Goal: Task Accomplishment & Management: Manage account settings

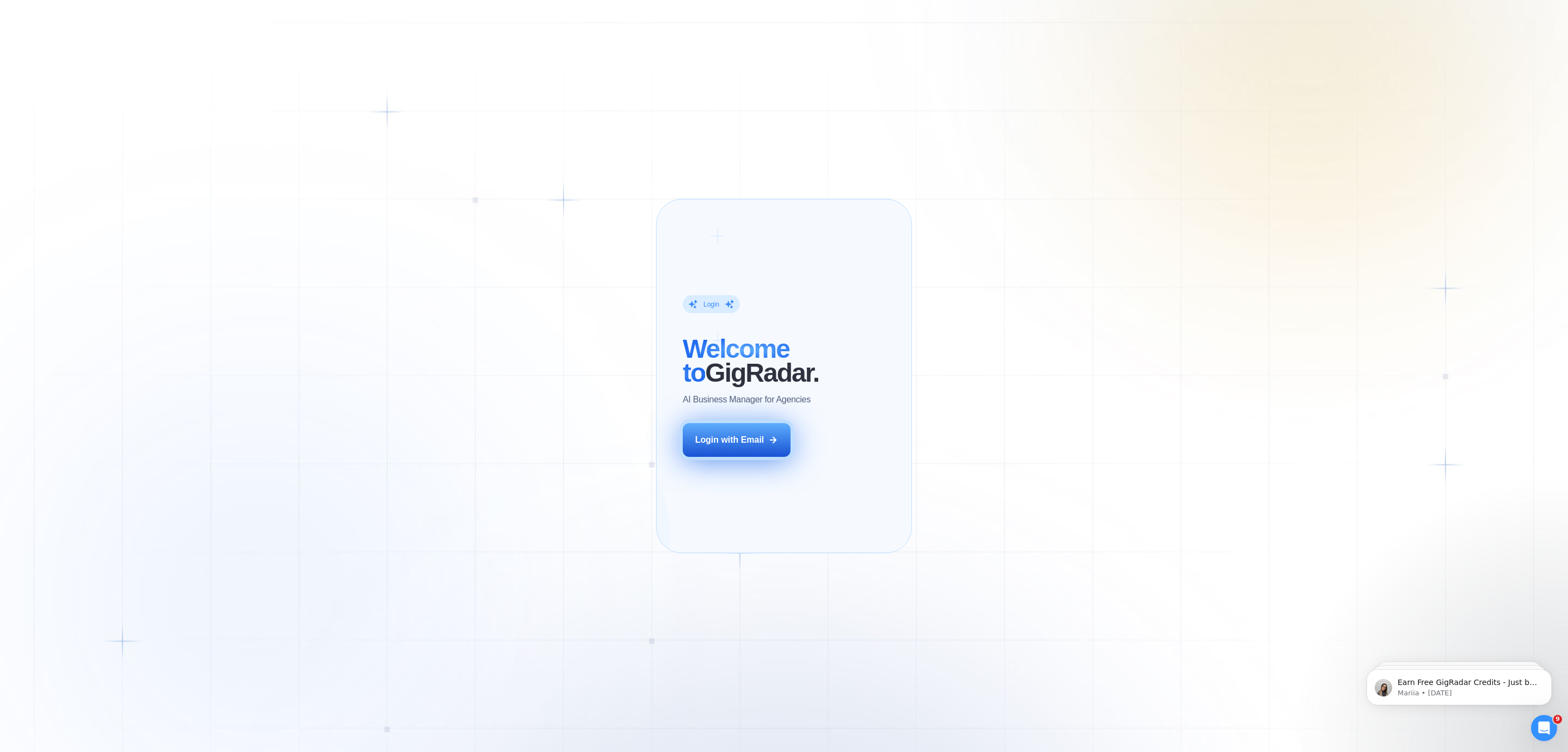
click at [710, 451] on button "Login with Email" at bounding box center [737, 440] width 108 height 33
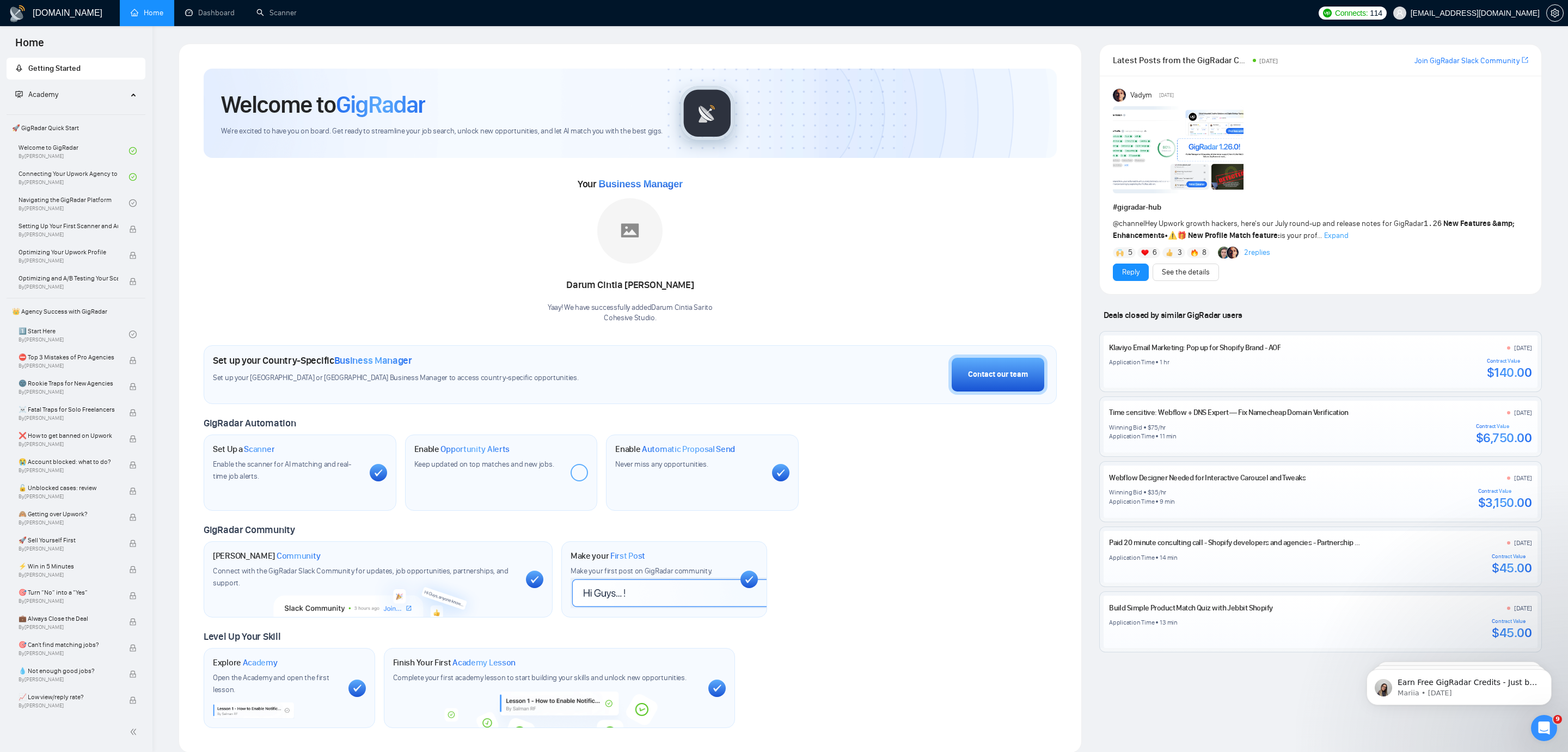
click at [1546, 720] on div "Open Intercom Messenger" at bounding box center [1544, 728] width 36 height 36
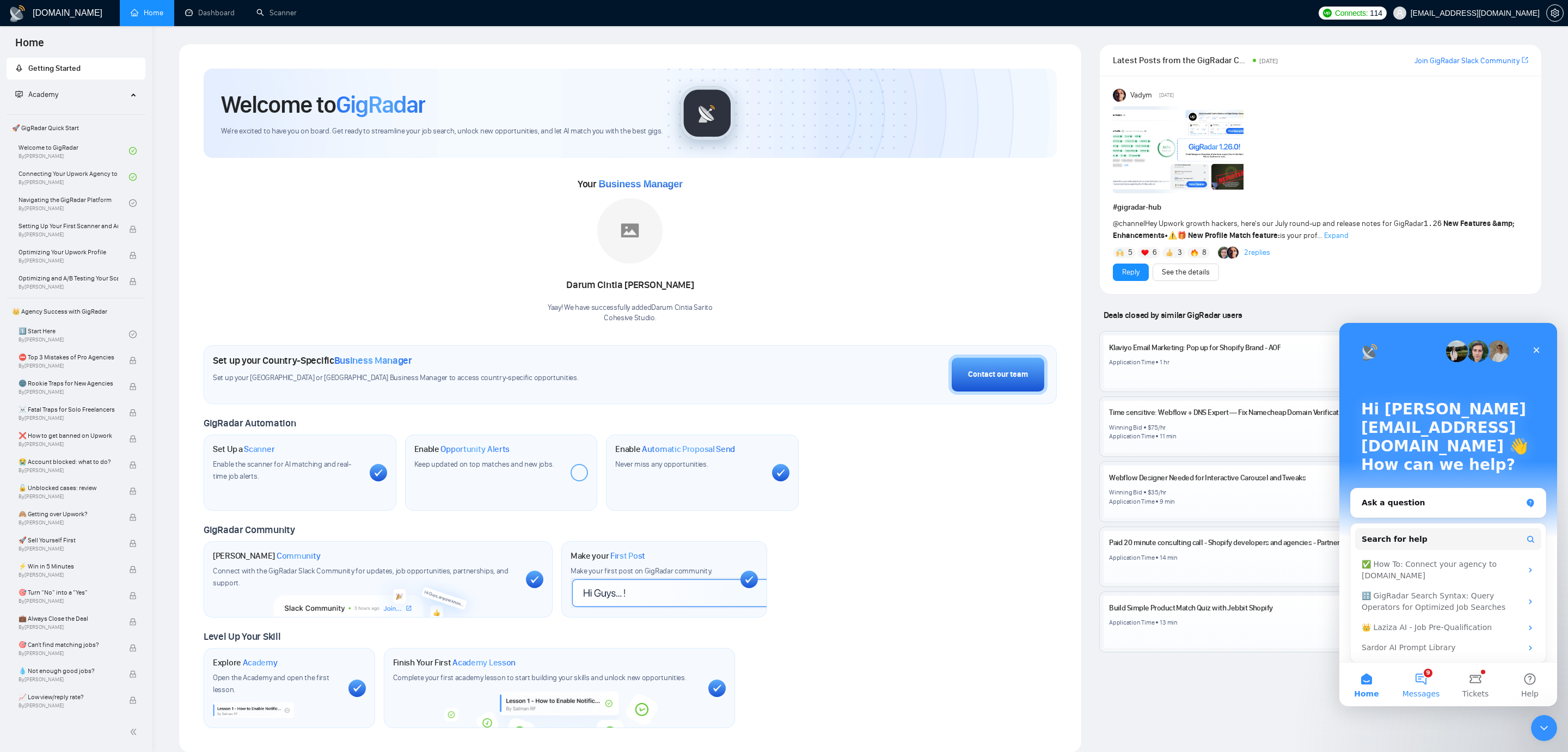
click at [1403, 675] on button "9 Messages" at bounding box center [1421, 685] width 54 height 44
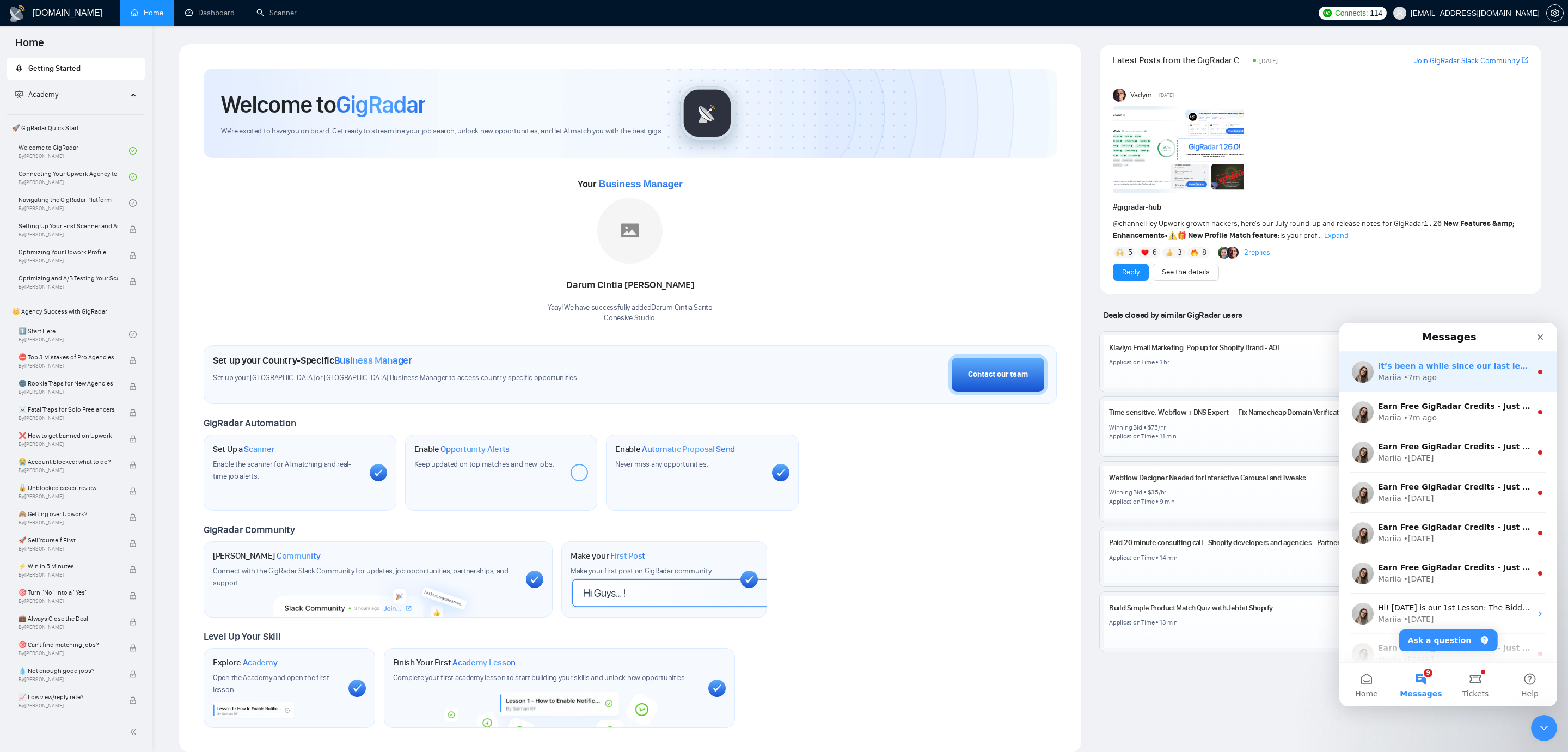
click at [1416, 374] on div "• 7m ago" at bounding box center [1420, 378] width 33 height 12
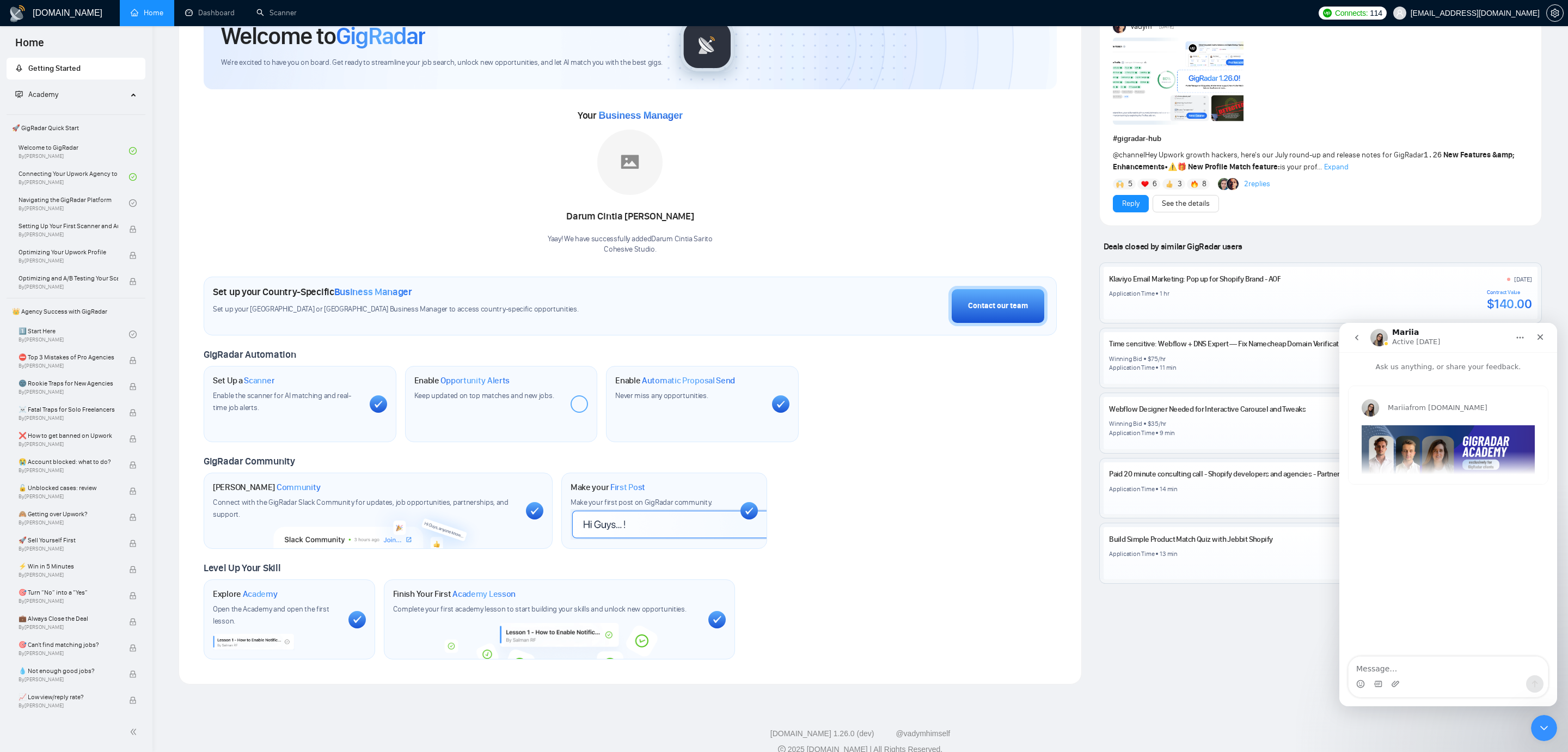
scroll to position [83, 0]
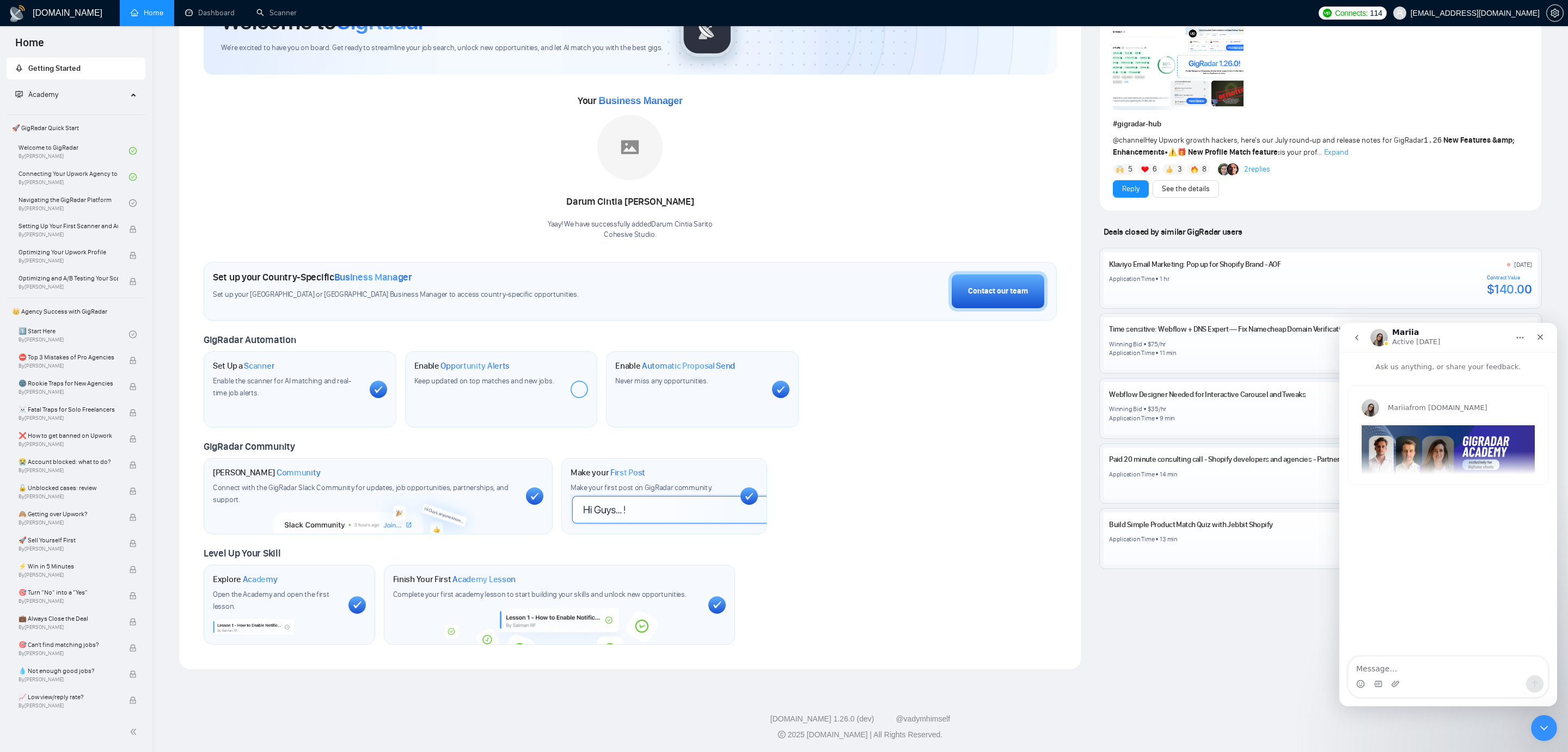
click at [1362, 345] on button "go back" at bounding box center [1357, 338] width 21 height 21
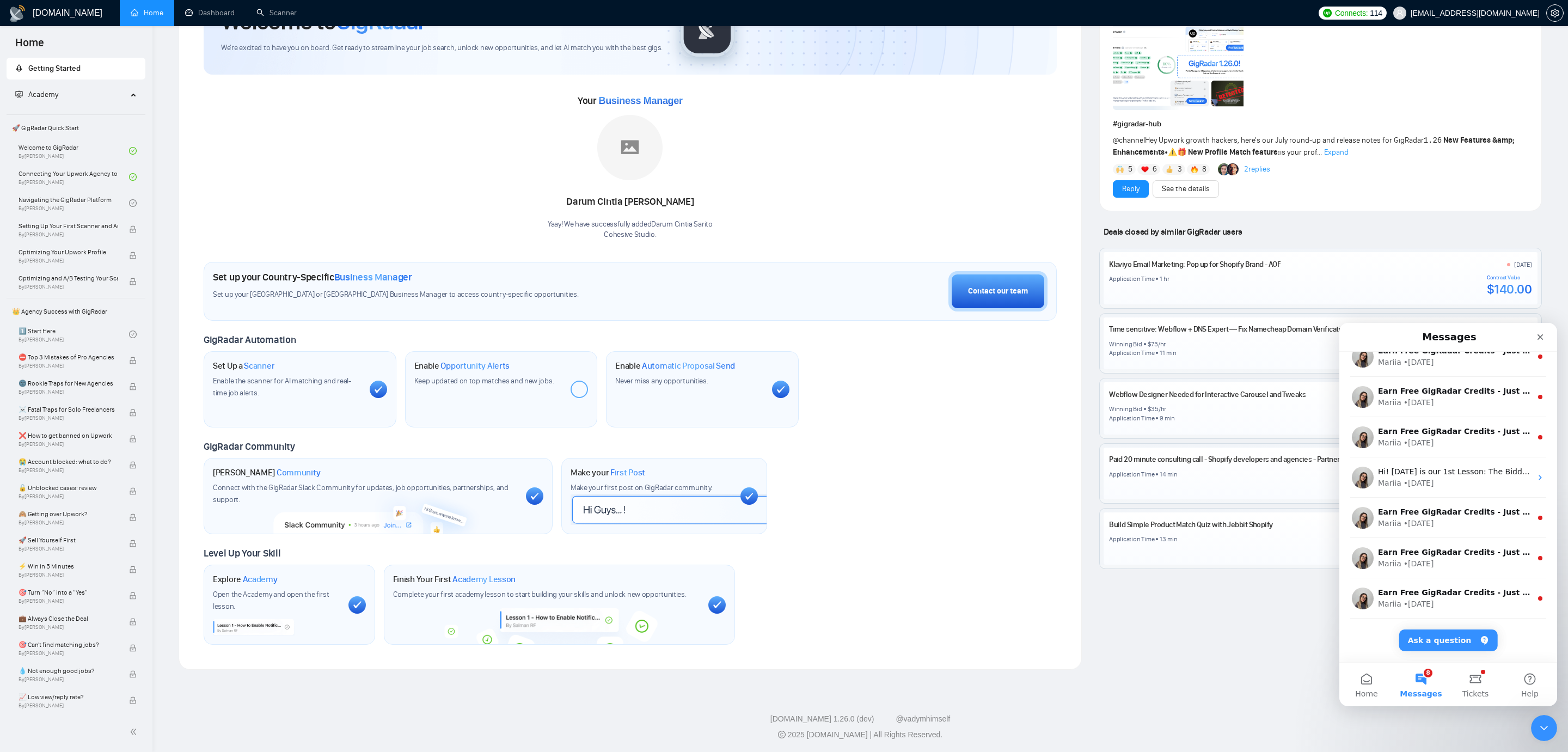
scroll to position [0, 0]
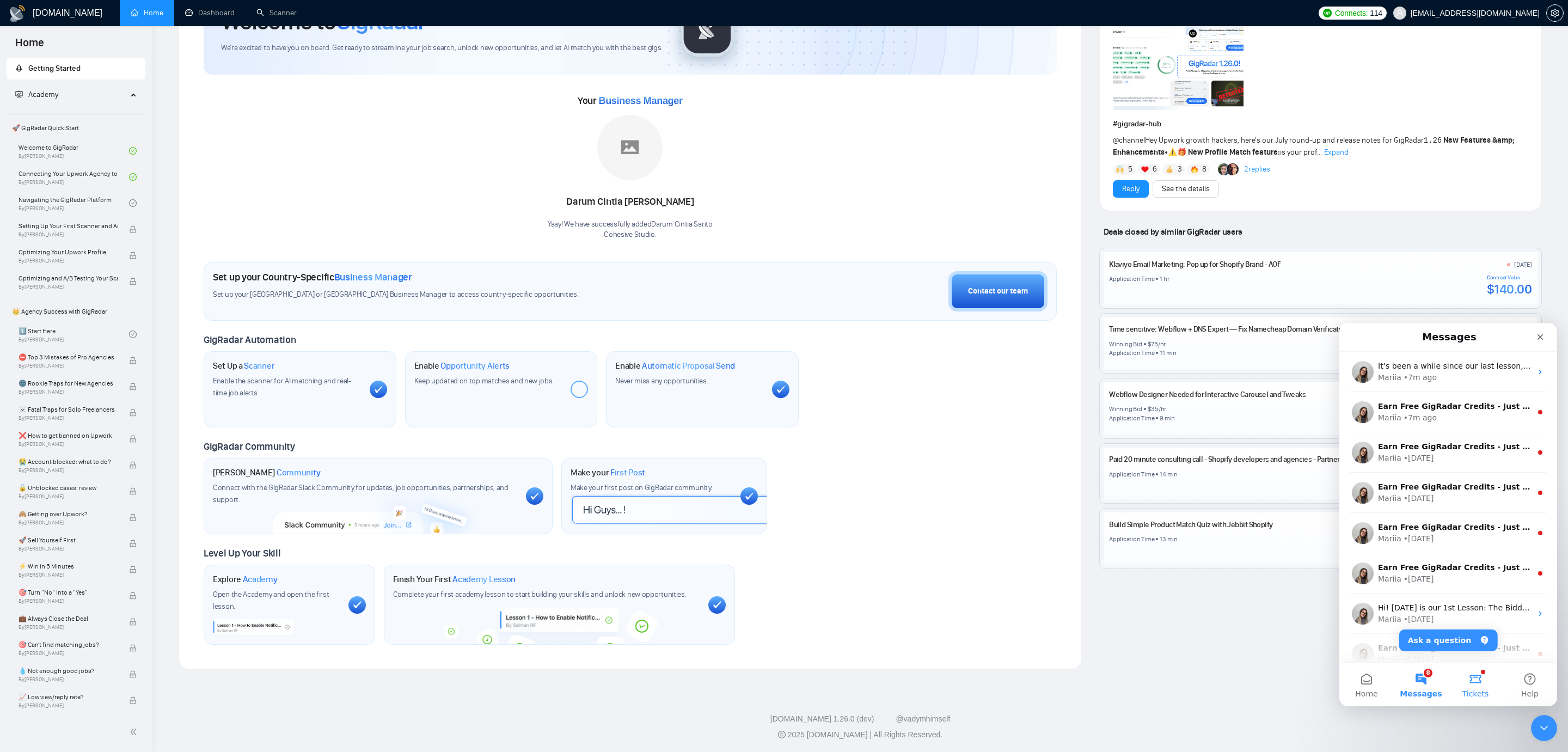
click at [1483, 681] on button "Tickets" at bounding box center [1475, 685] width 54 height 44
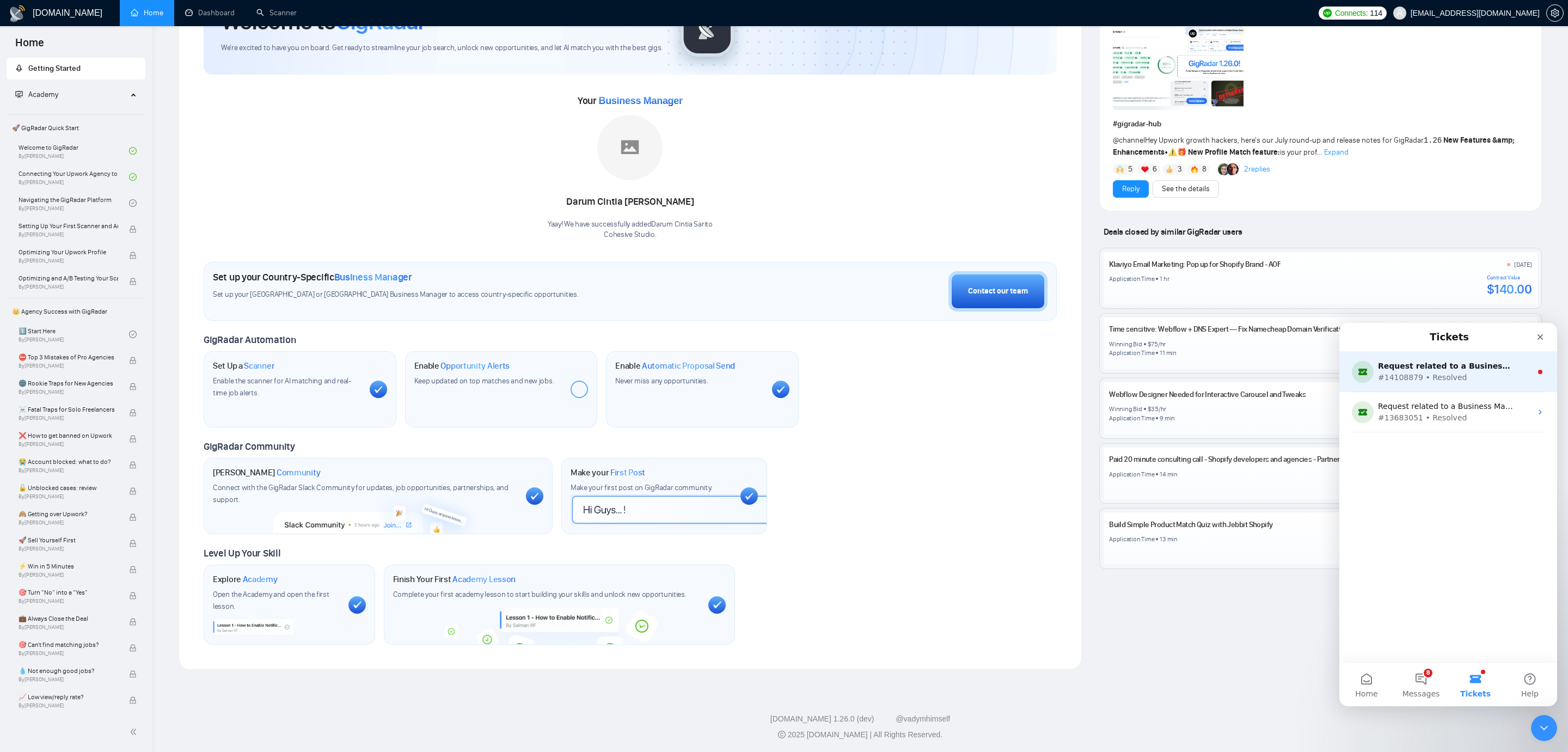
click at [1471, 374] on div "#14108879 • Resolved" at bounding box center [1446, 378] width 136 height 12
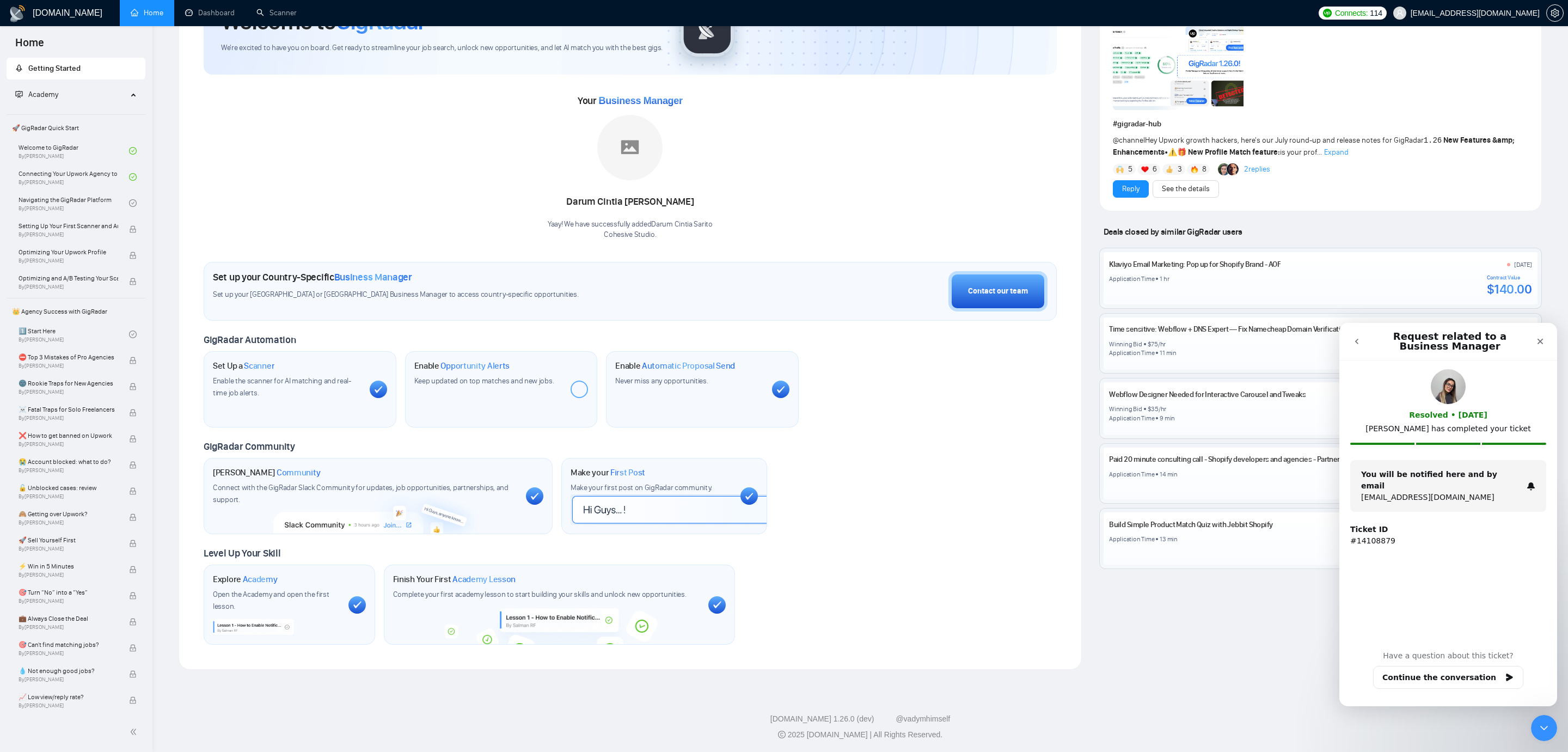
click at [1349, 338] on button "go back" at bounding box center [1357, 342] width 21 height 21
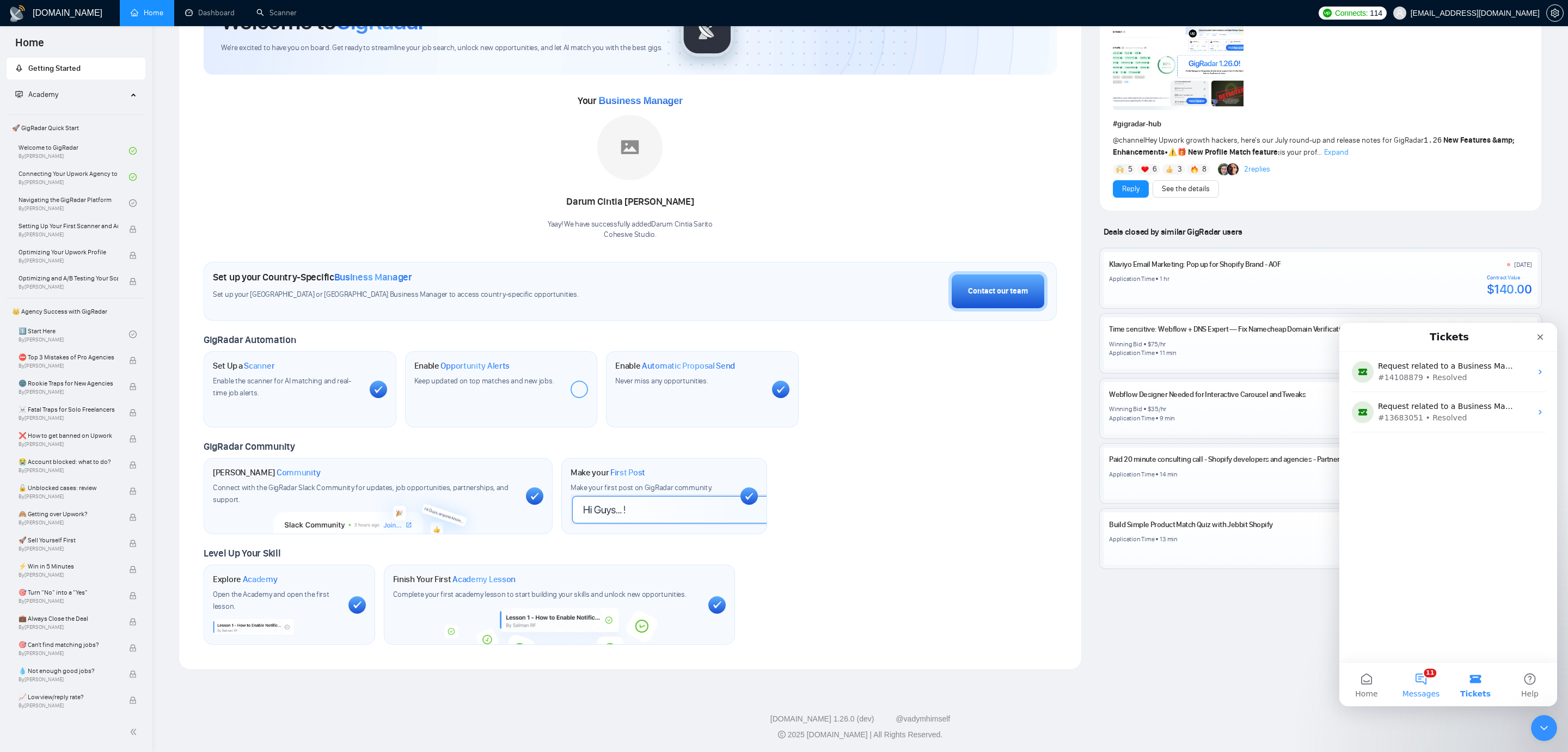
click at [1423, 680] on button "11 Messages" at bounding box center [1421, 685] width 54 height 44
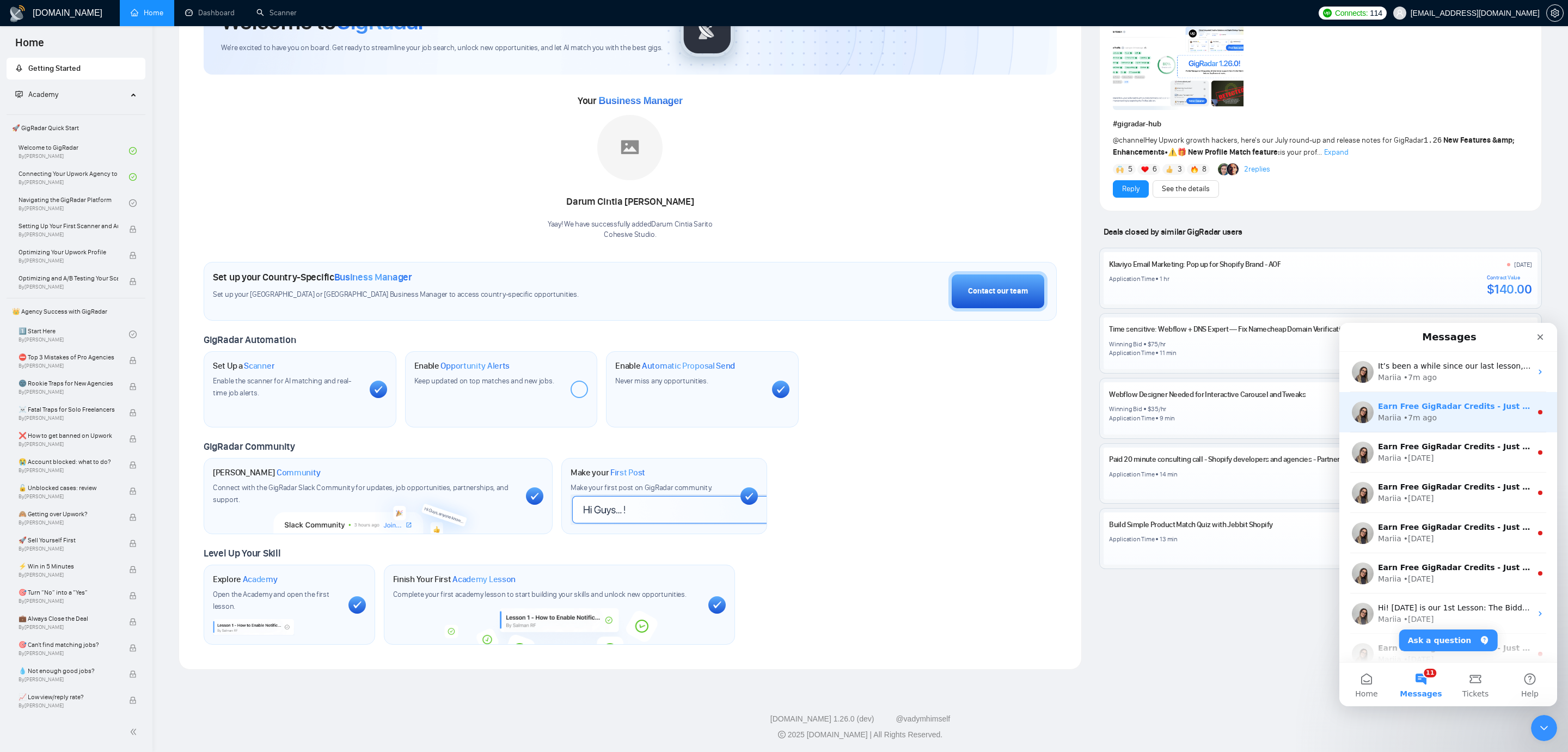
click at [1437, 423] on div "Mariia • 7m ago" at bounding box center [1455, 418] width 153 height 12
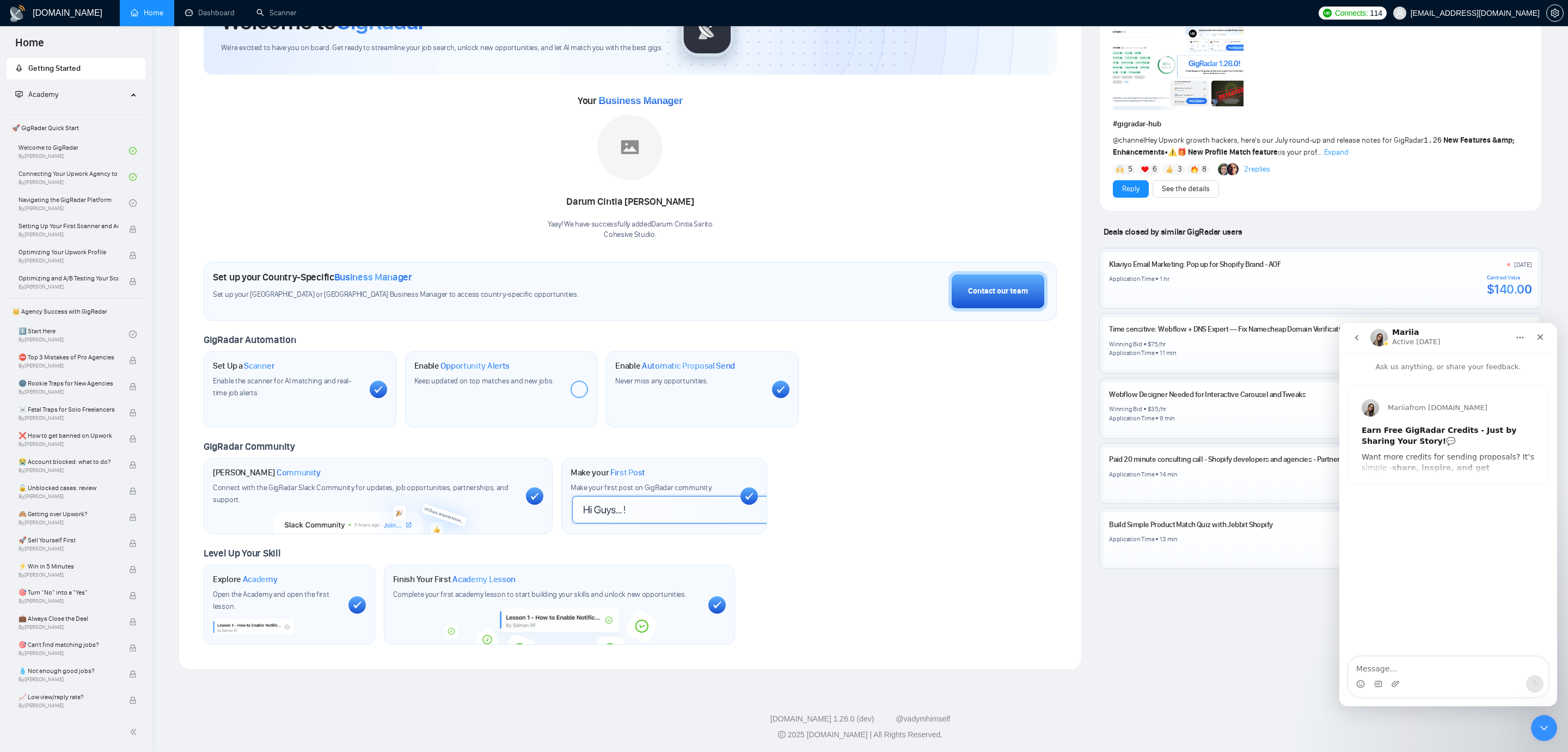
click at [1363, 333] on button "go back" at bounding box center [1357, 338] width 21 height 21
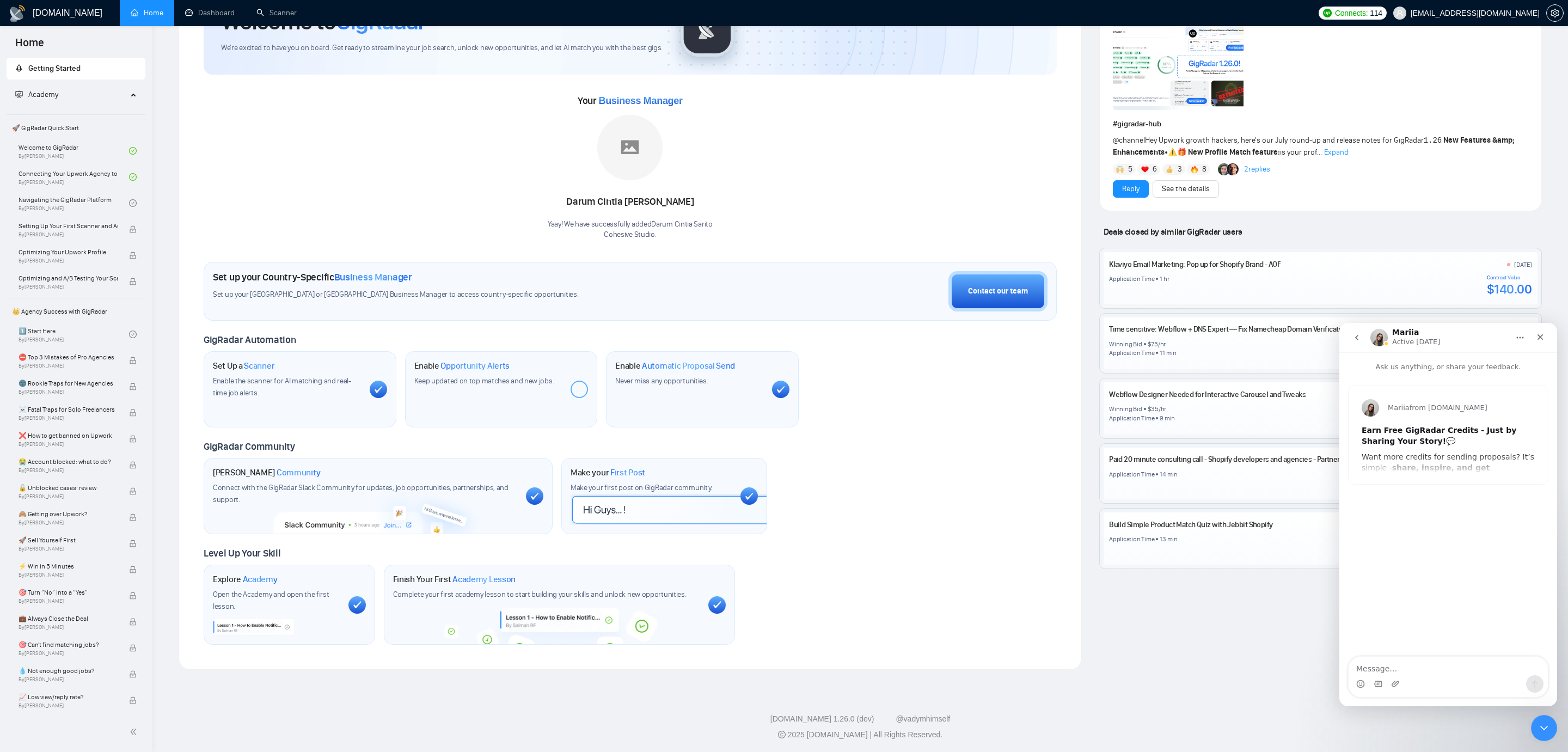
click at [1353, 332] on button "go back" at bounding box center [1357, 338] width 21 height 21
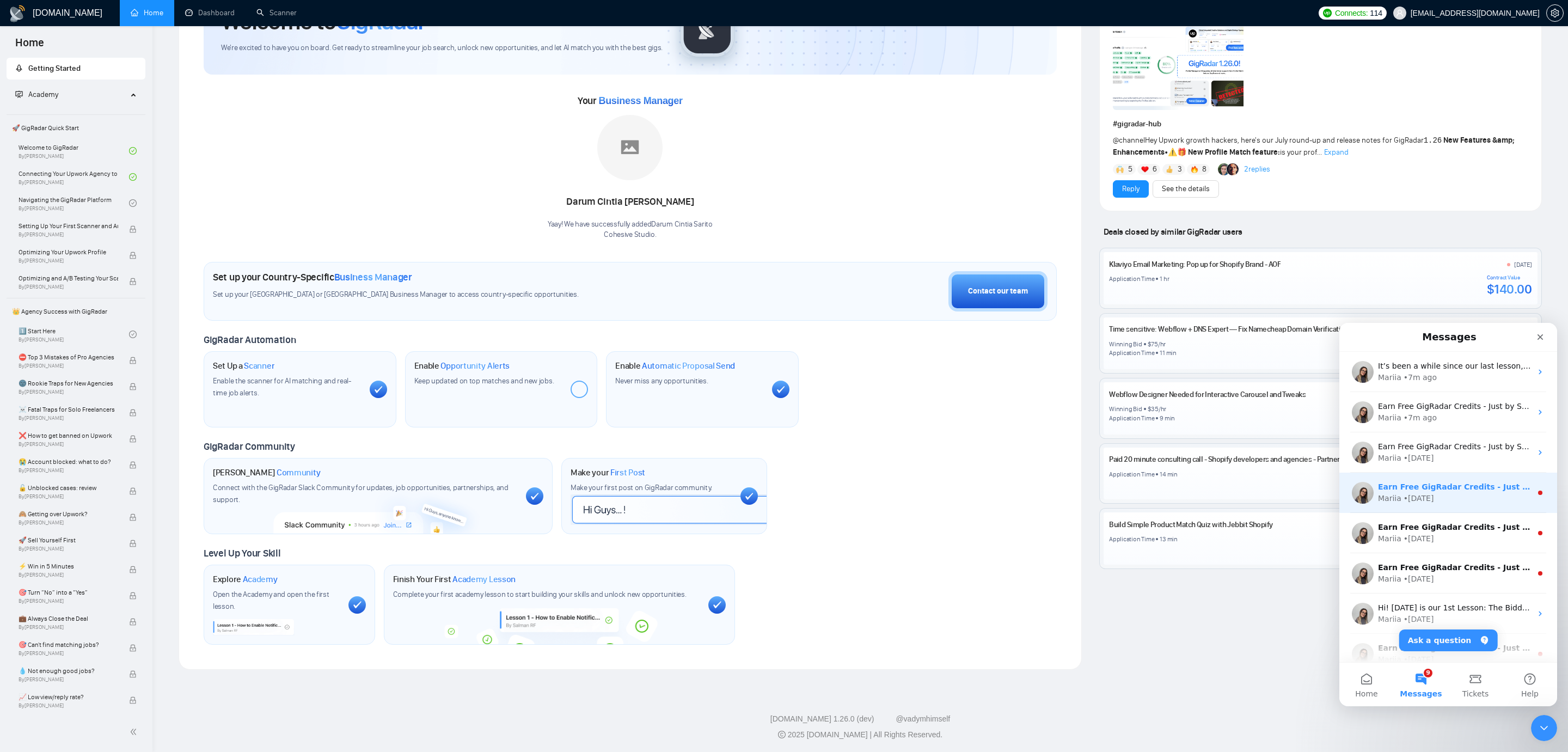
click at [1439, 493] on div "Mariia • [DATE]" at bounding box center [1455, 498] width 153 height 12
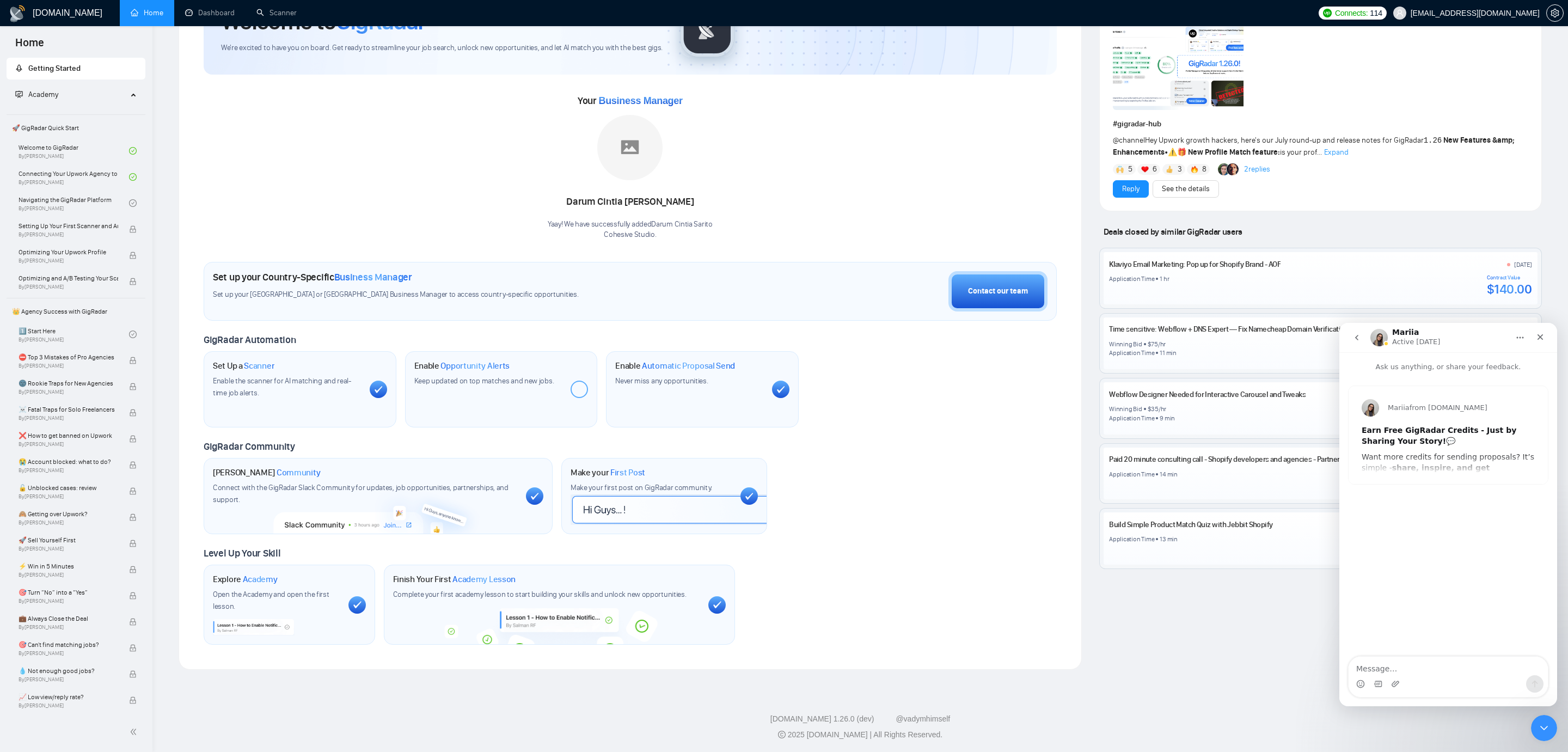
click at [1356, 342] on icon "go back" at bounding box center [1357, 337] width 9 height 9
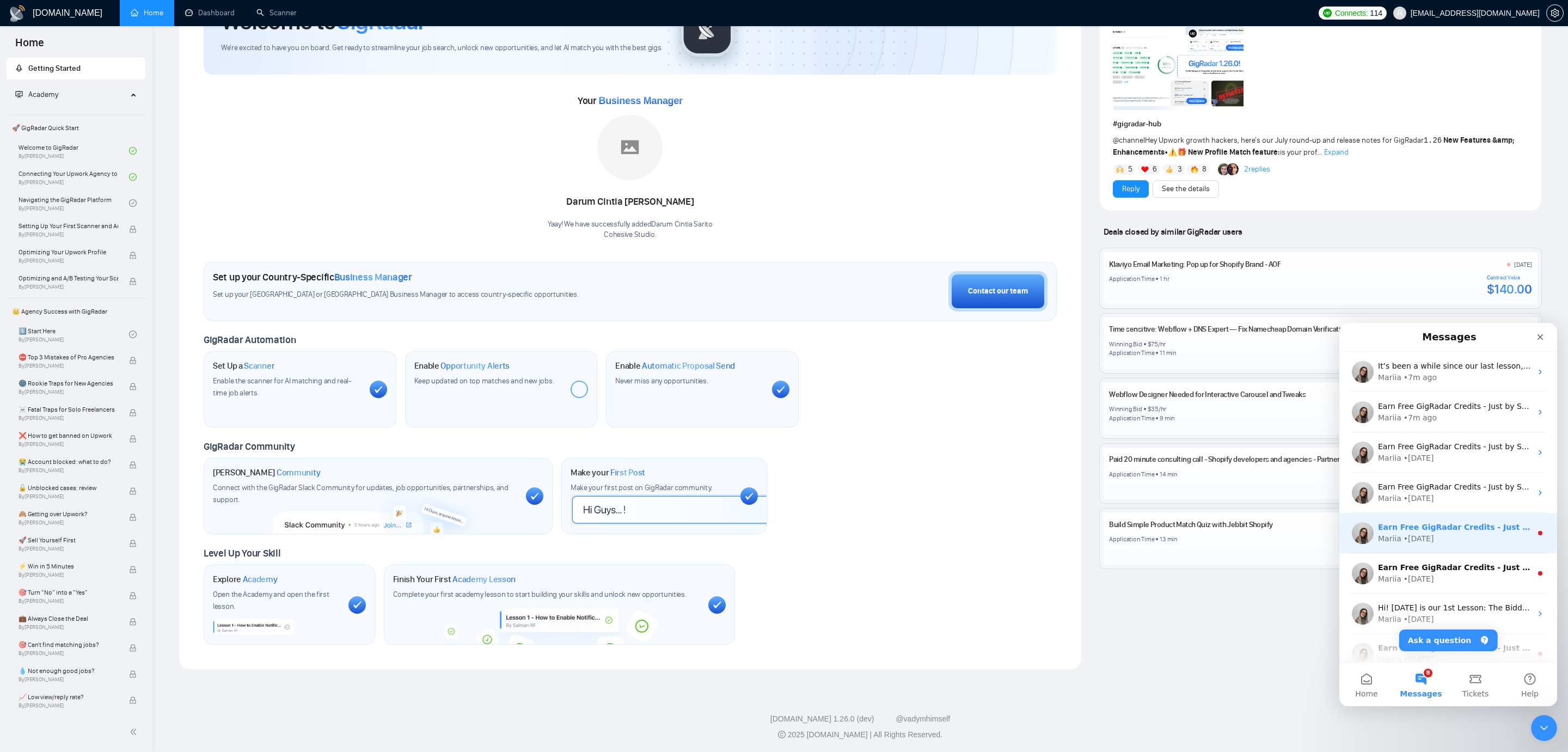
click at [1445, 532] on div "Earn Free GigRadar Credits - Just by Sharing Your Story! 💬 Want more credits fo…" at bounding box center [1455, 527] width 153 height 12
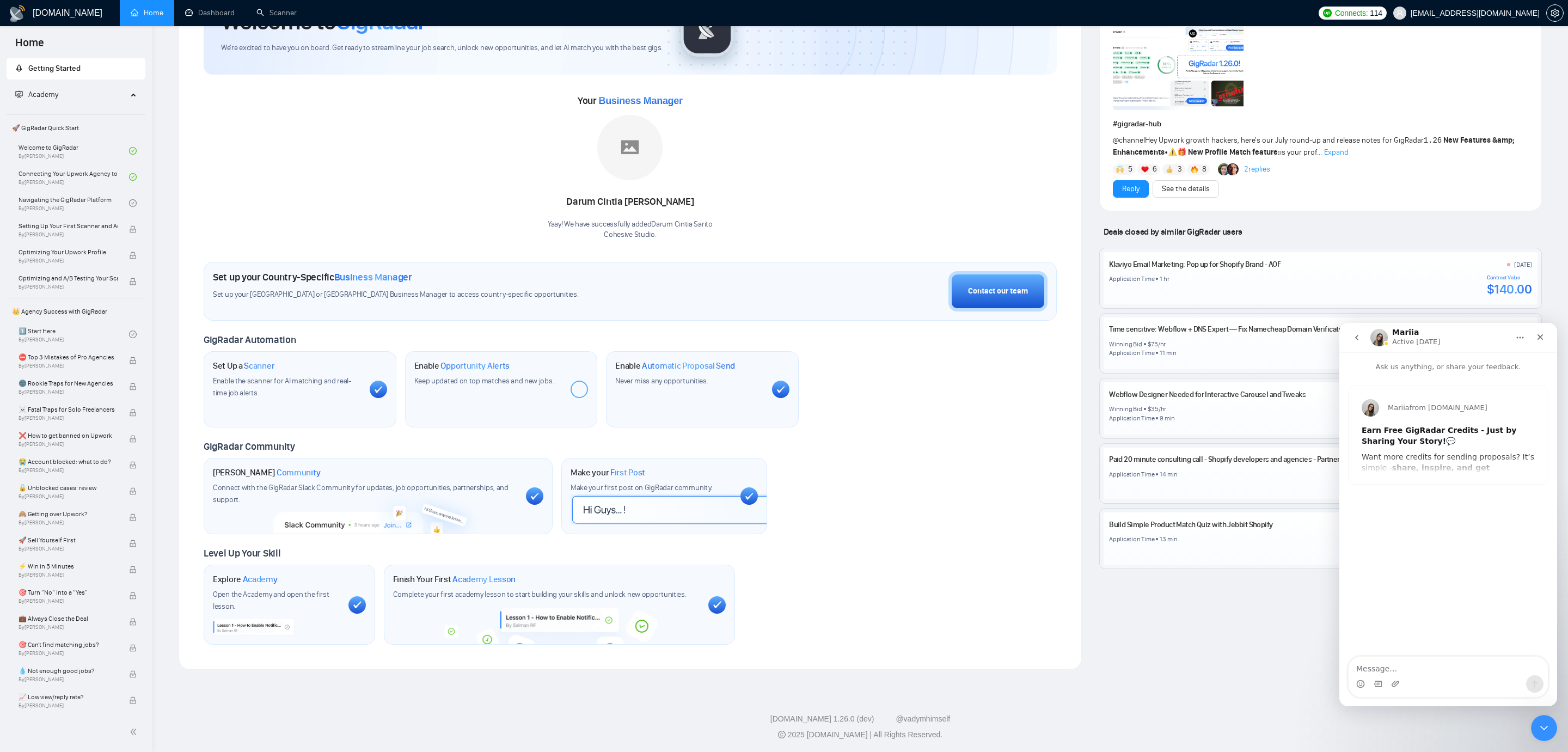
click at [1361, 339] on button "go back" at bounding box center [1357, 338] width 21 height 21
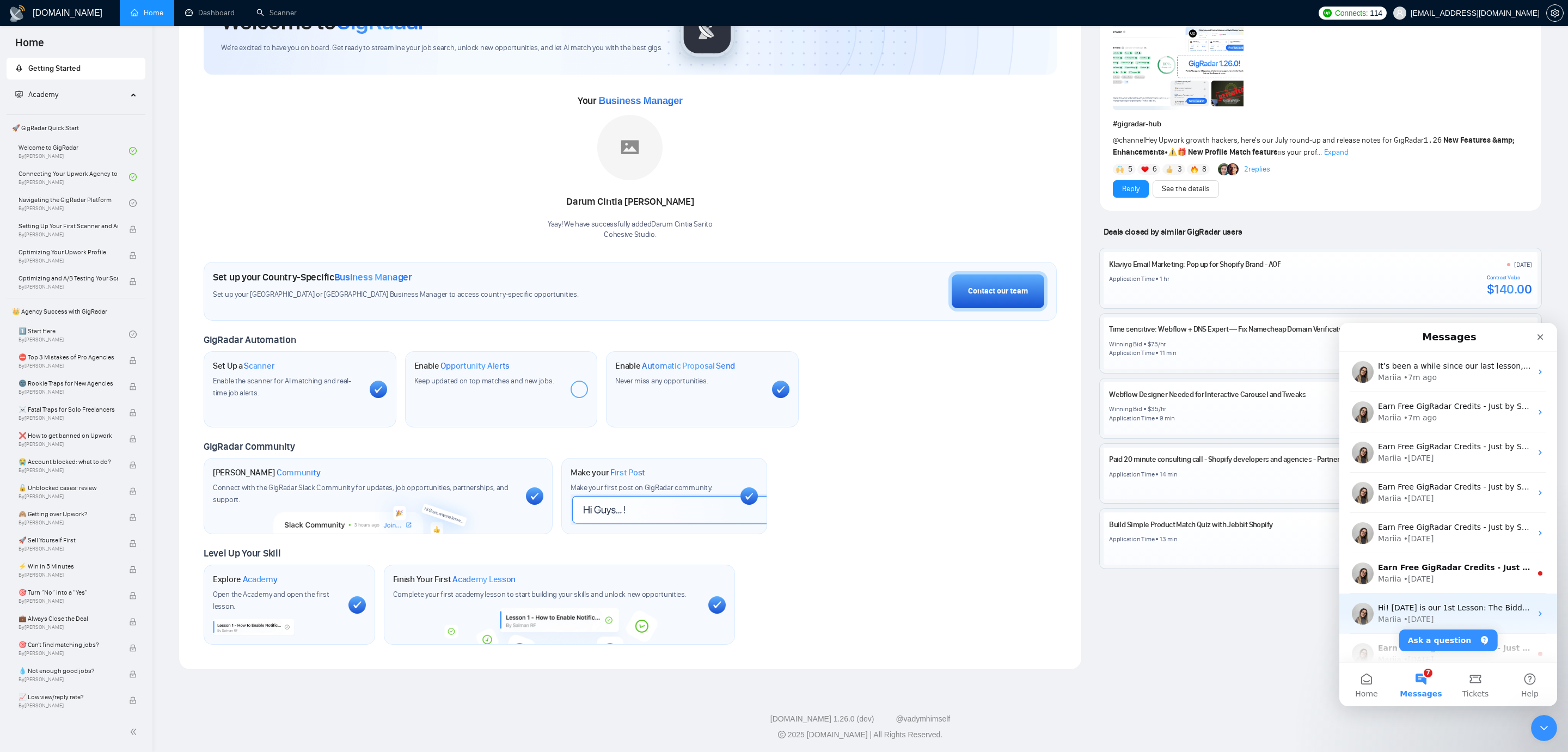
click at [1427, 600] on div "Hi! [DATE] is our 1st Lesson: The Bidding algorithm - What influences your View…" at bounding box center [1448, 614] width 218 height 40
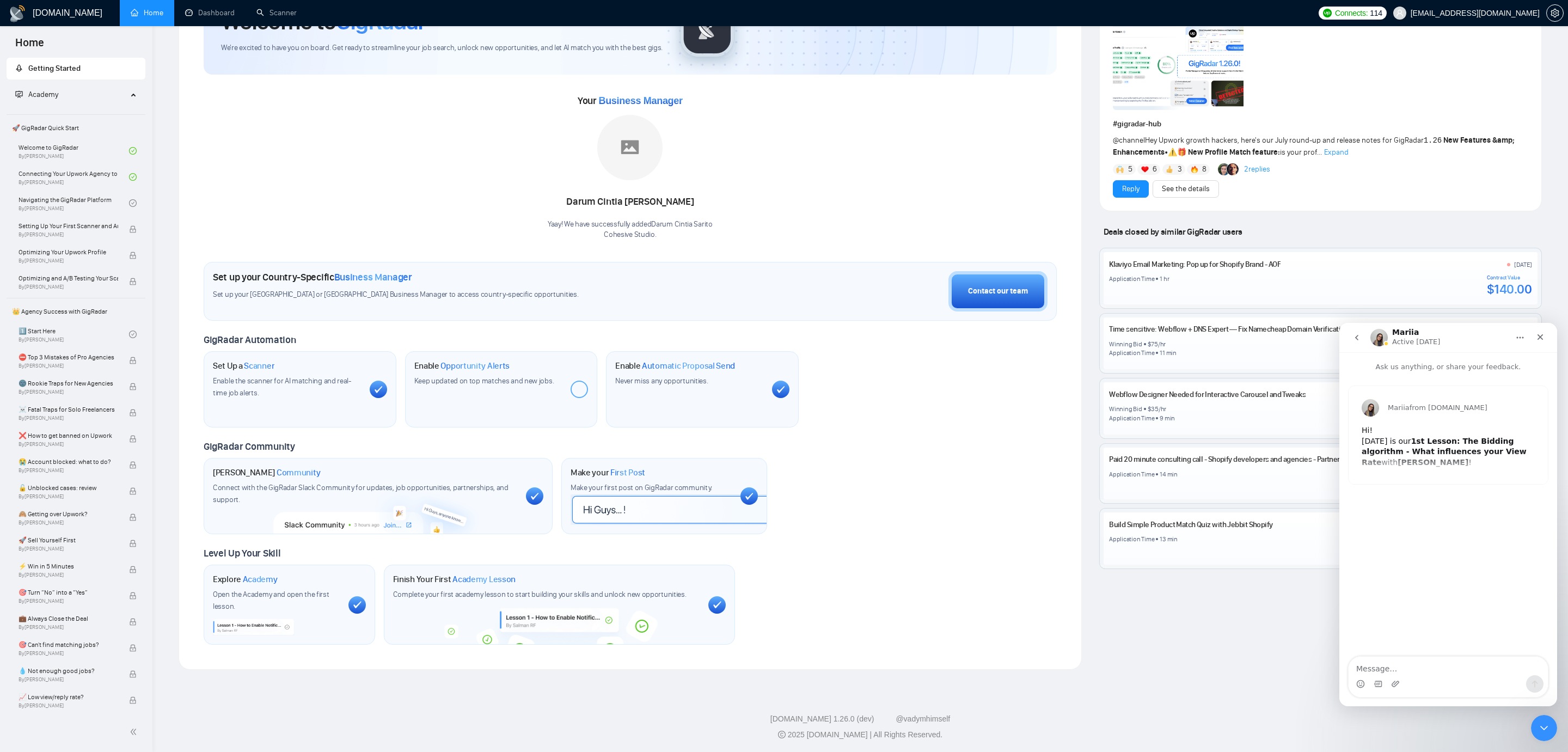
click at [1545, 737] on div "Close Intercom Messenger" at bounding box center [1544, 728] width 26 height 26
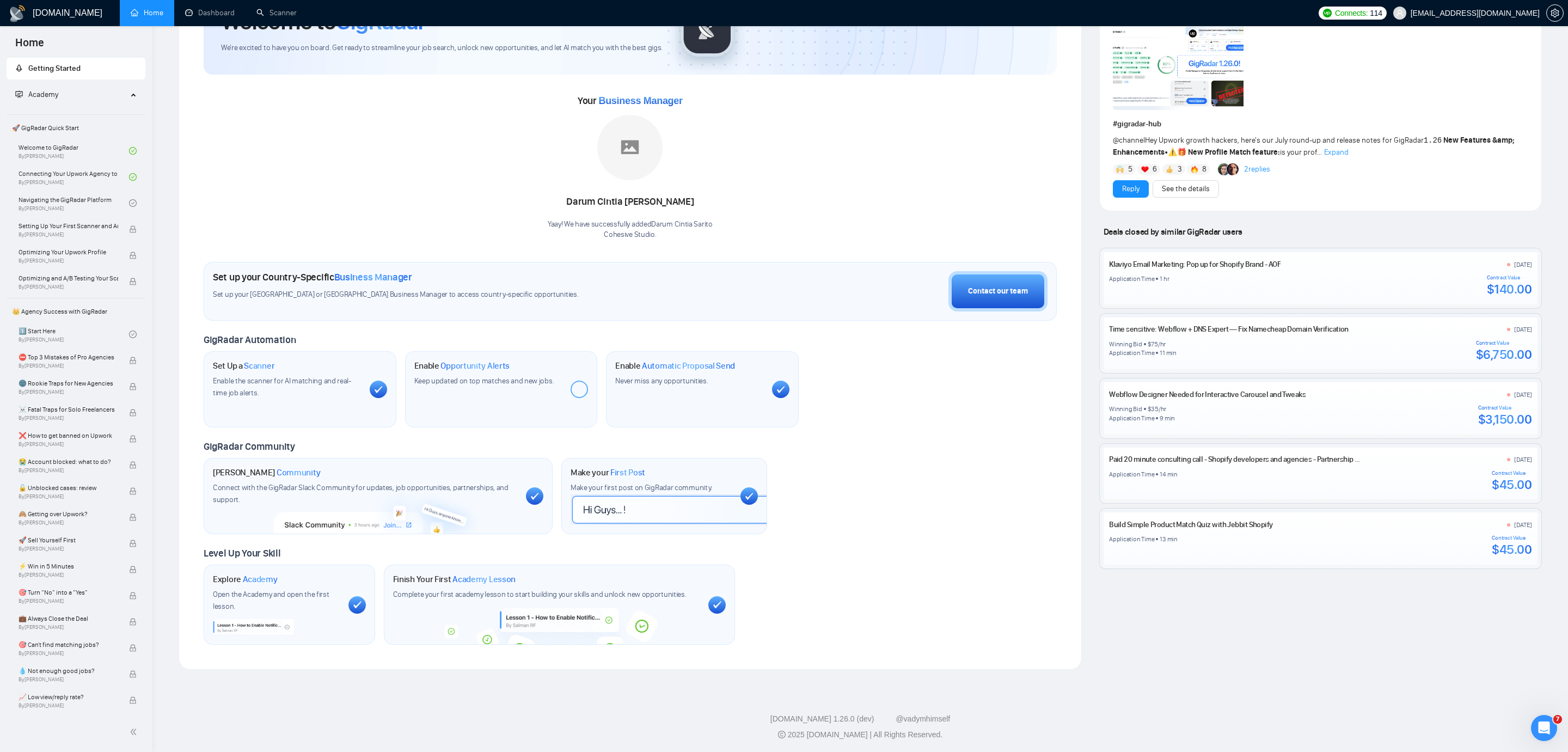
click at [1538, 725] on icon "Open Intercom Messenger" at bounding box center [1544, 729] width 18 height 18
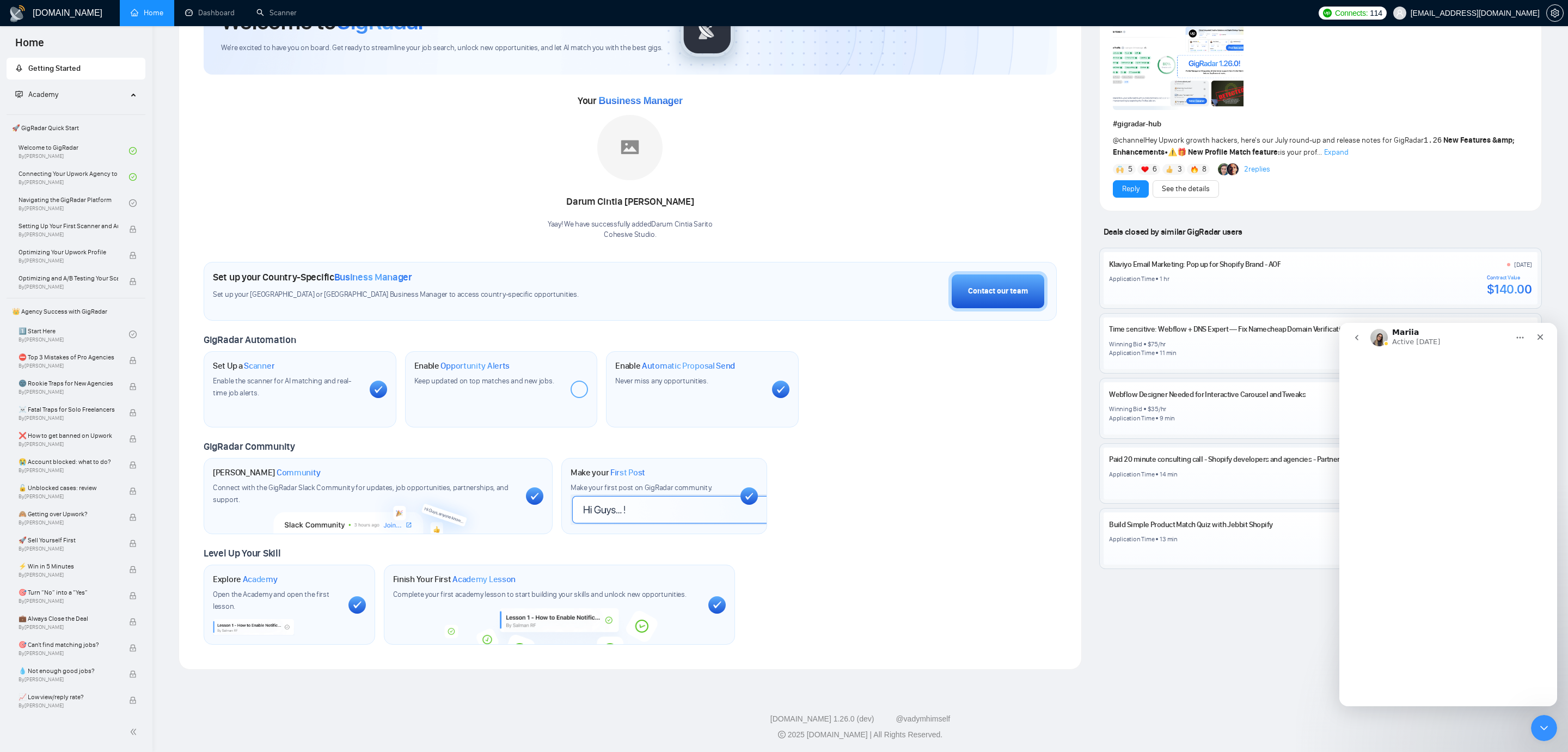
click at [1538, 725] on icon "Close Intercom Messenger" at bounding box center [1544, 728] width 13 height 13
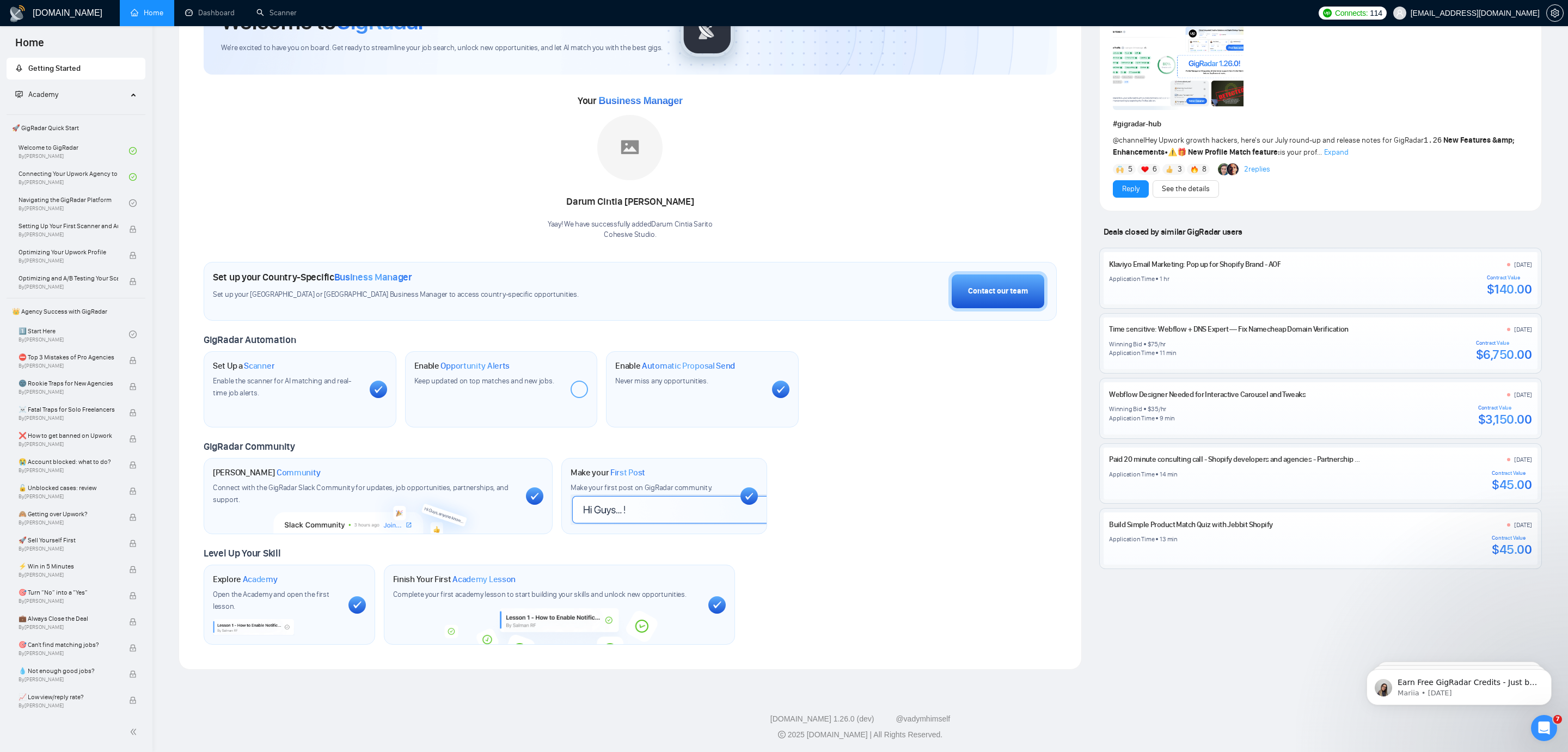
click at [1299, 580] on div "Latest Posts from the GigRadar Community [DATE] Join GigRadar Slack Community V…" at bounding box center [1321, 315] width 460 height 709
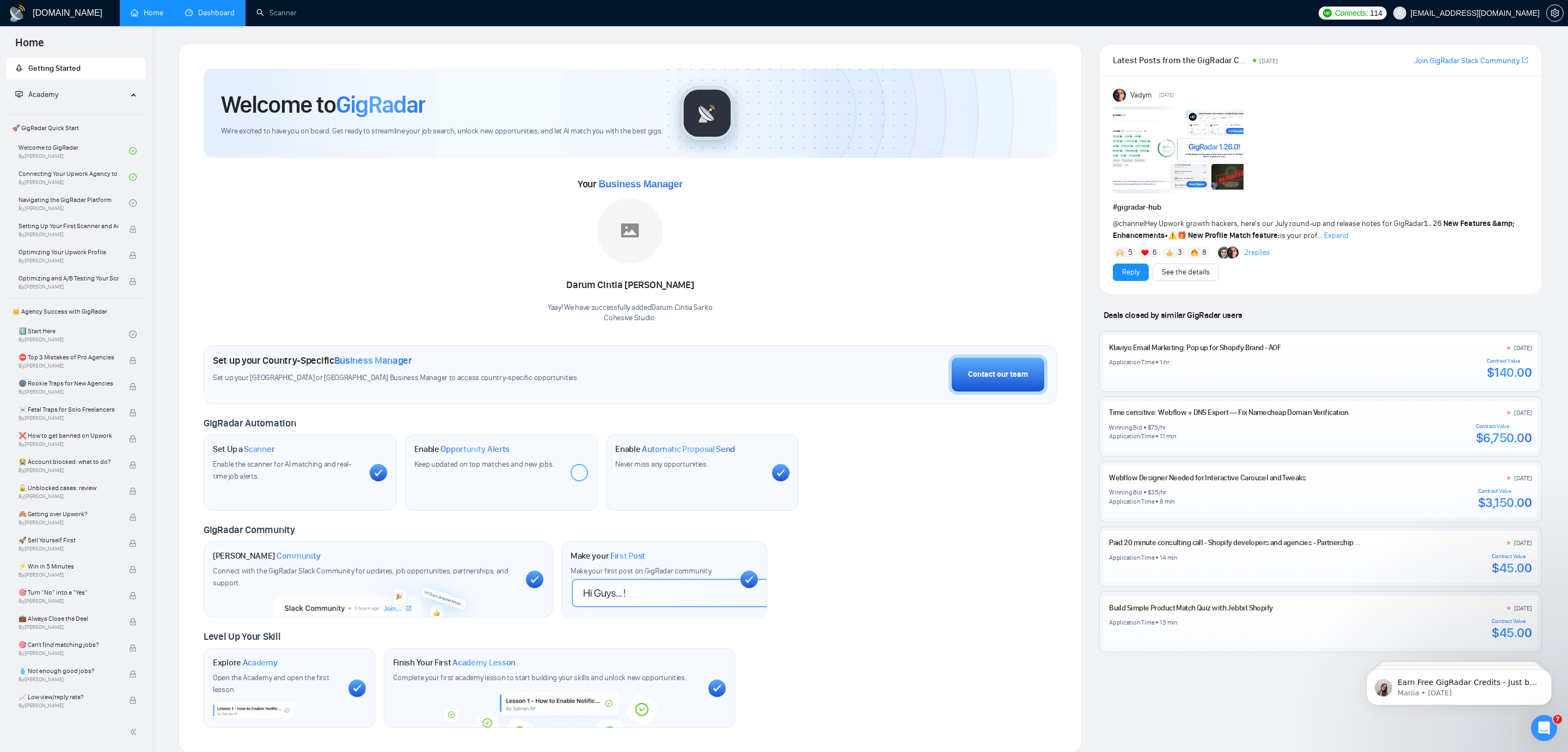
click at [215, 8] on link "Dashboard" at bounding box center [209, 12] width 49 height 9
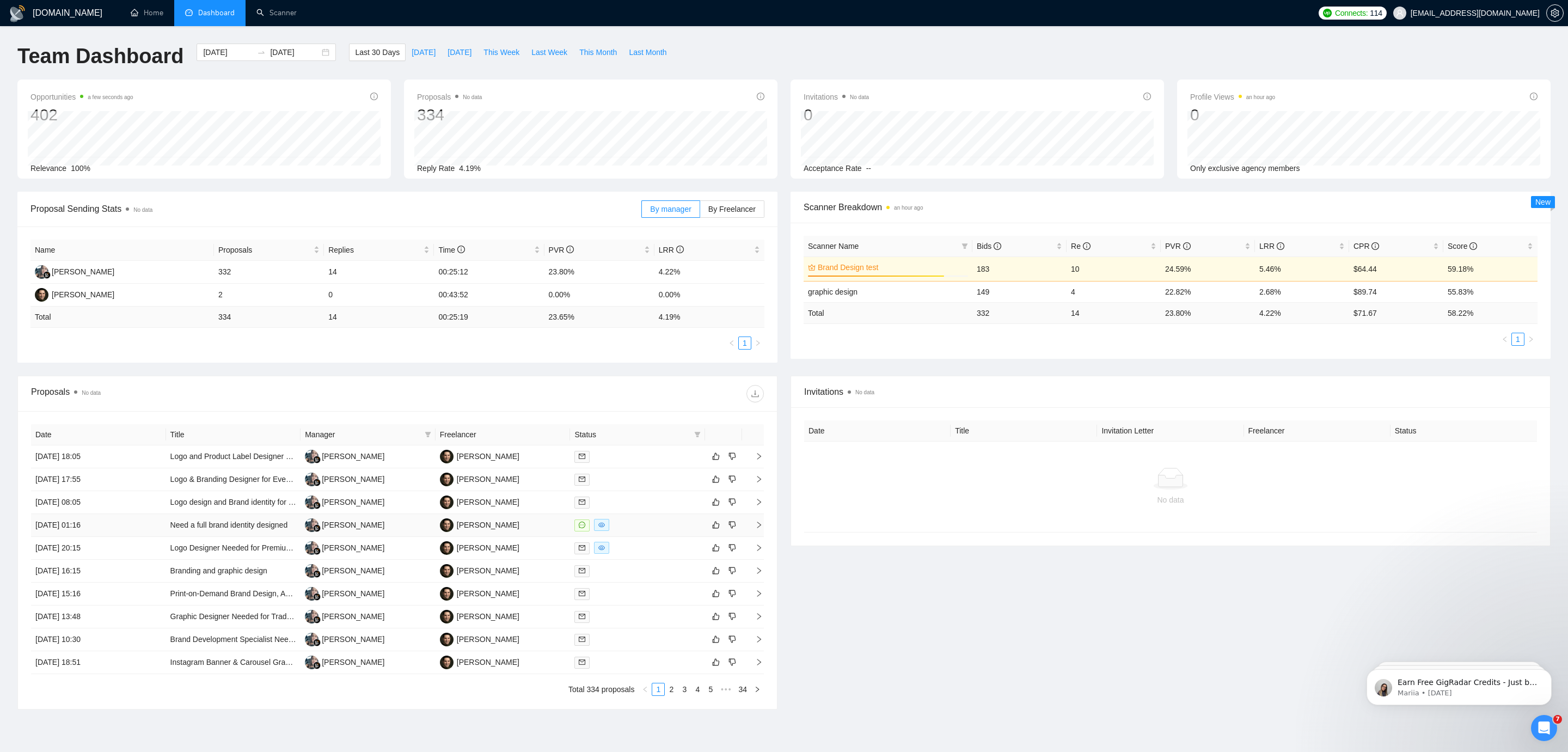
click at [151, 523] on td "[DATE] 01:16" at bounding box center [99, 525] width 135 height 23
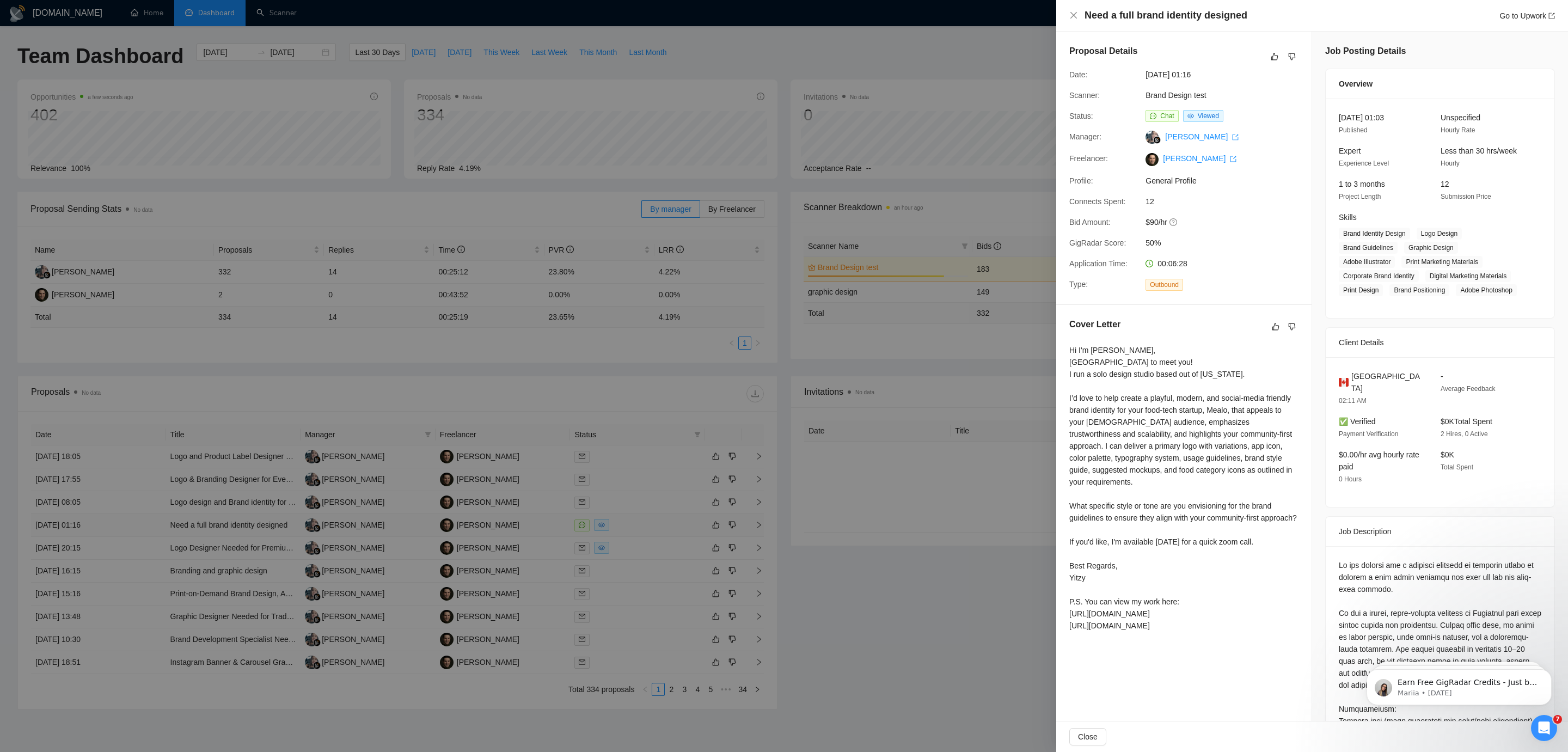
click at [151, 523] on div at bounding box center [784, 376] width 1568 height 752
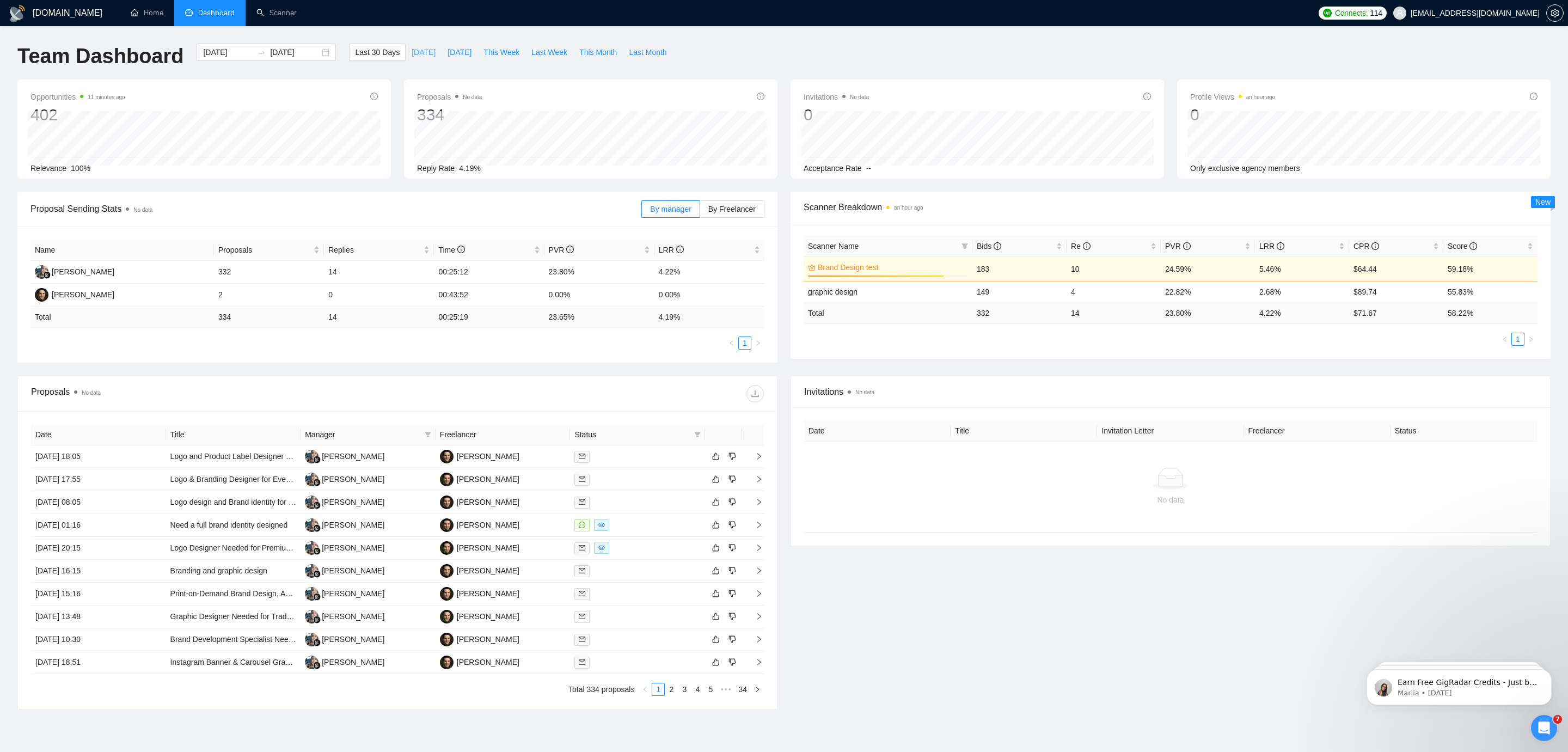
click at [411, 51] on span "[DATE]" at bounding box center [423, 52] width 24 height 12
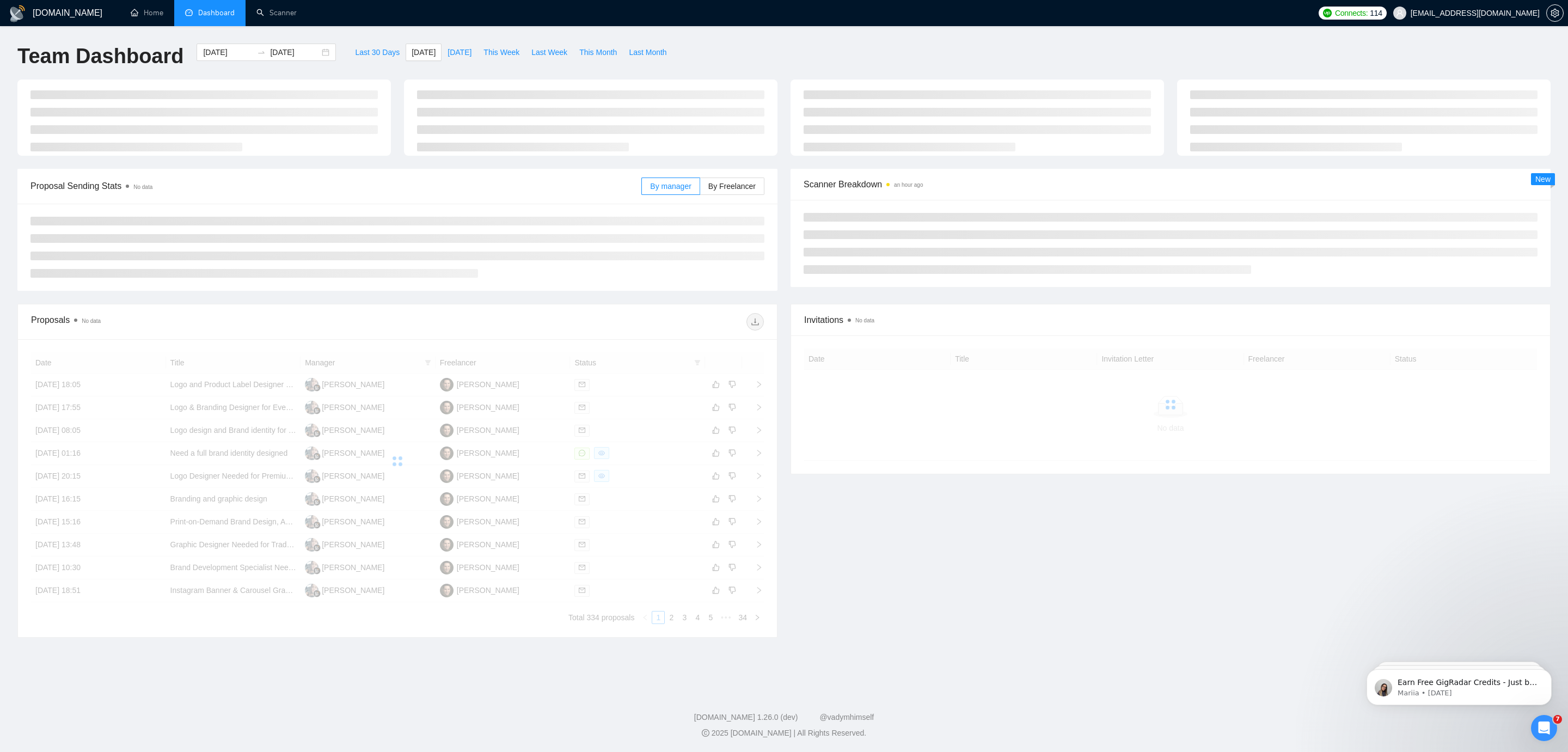
type input "[DATE]"
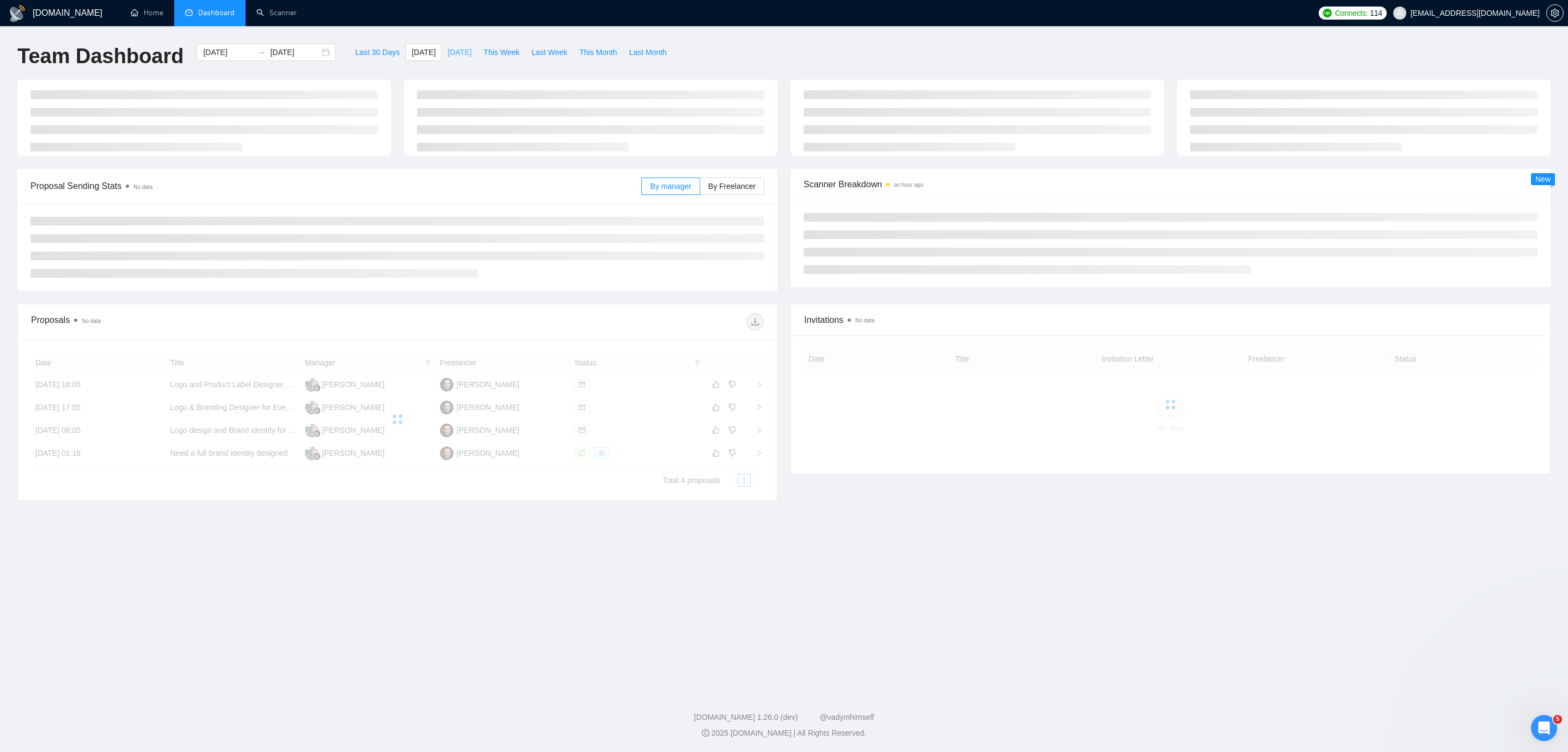
click at [449, 54] on span "[DATE]" at bounding box center [459, 52] width 24 height 12
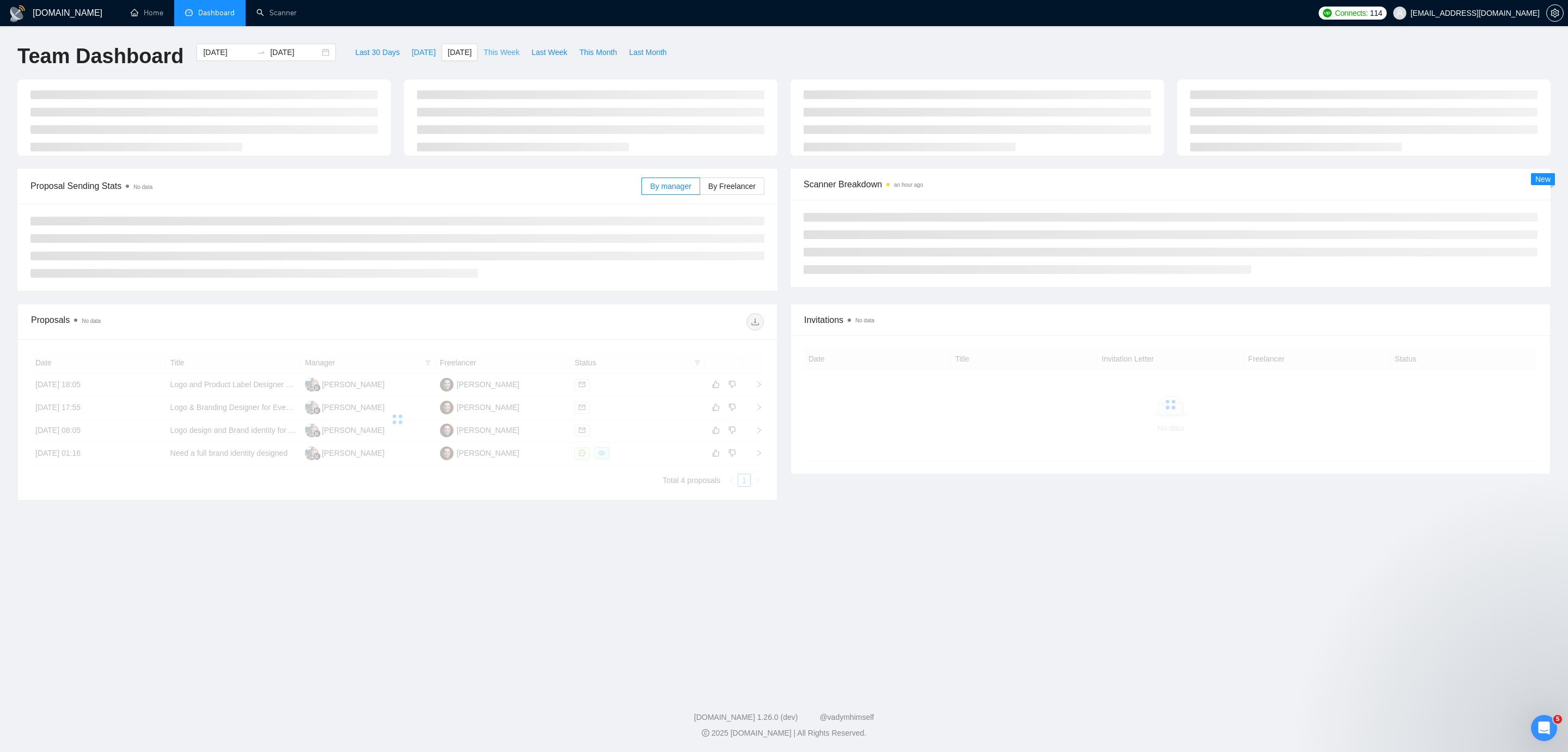
type input "2025-08-15"
click at [510, 56] on span "This Week" at bounding box center [501, 52] width 36 height 12
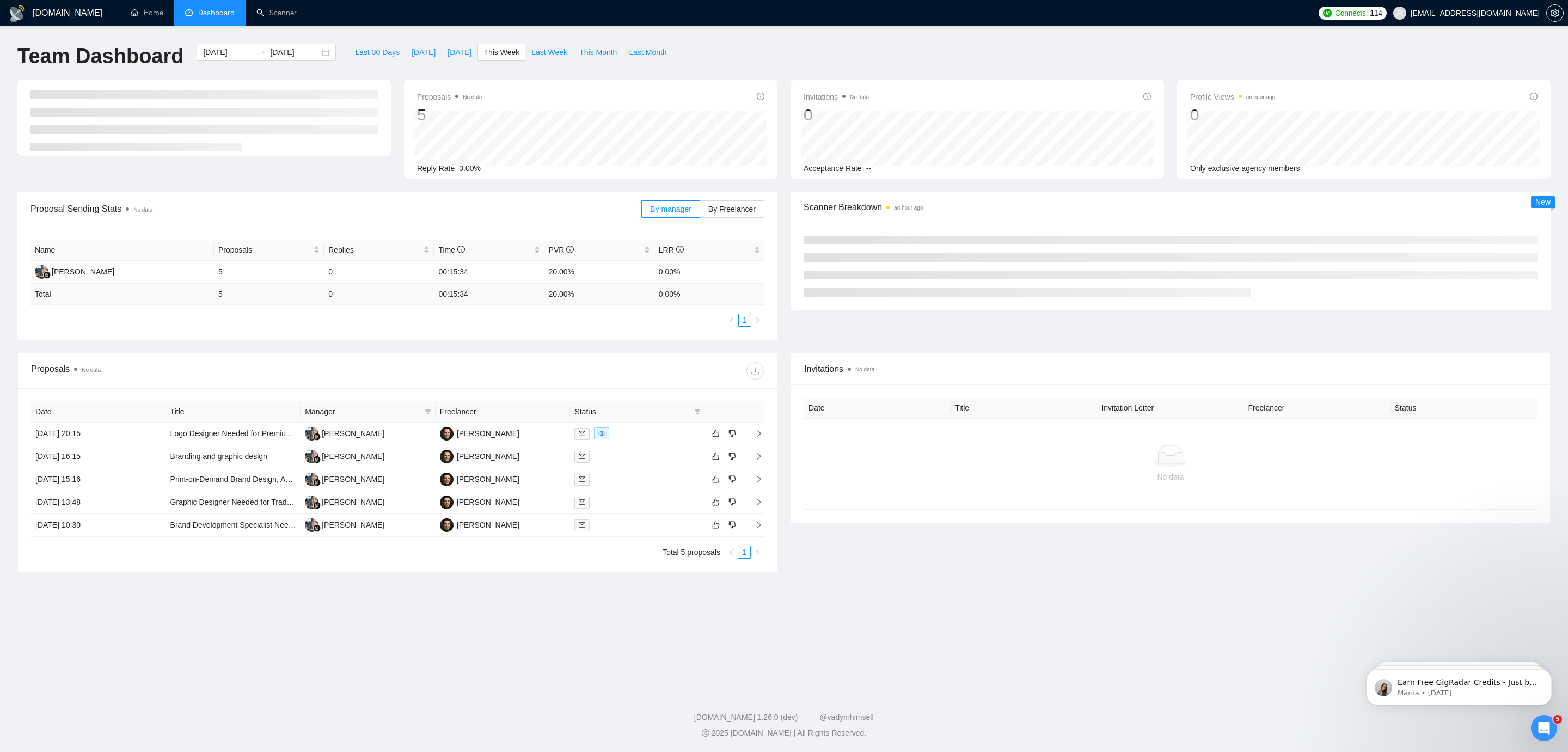
type input "2025-08-11"
type input "2025-08-17"
